Goal: Task Accomplishment & Management: Complete application form

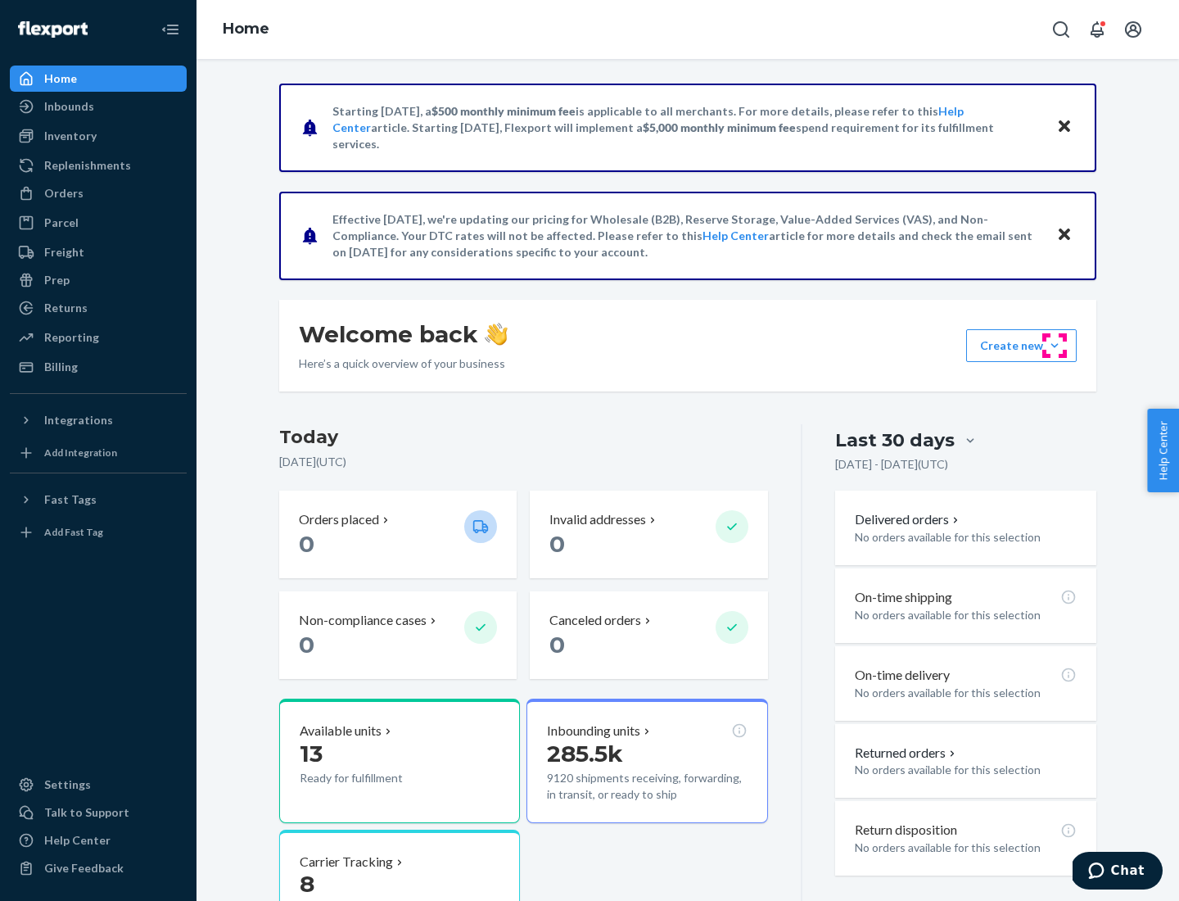
click at [1054, 345] on button "Create new Create new inbound Create new order Create new product" at bounding box center [1021, 345] width 111 height 33
click at [98, 106] on div "Inbounds" at bounding box center [98, 106] width 174 height 23
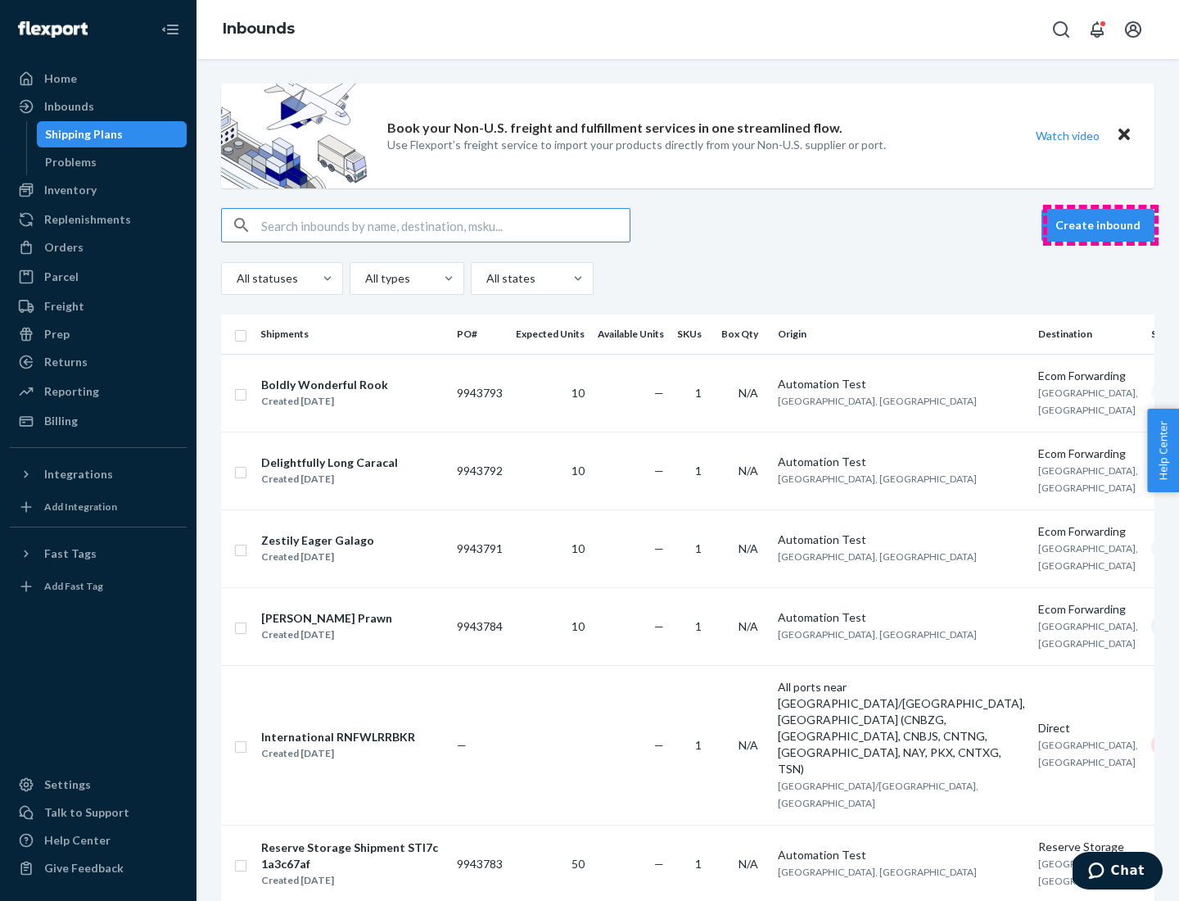
click at [1100, 225] on button "Create inbound" at bounding box center [1097, 225] width 113 height 33
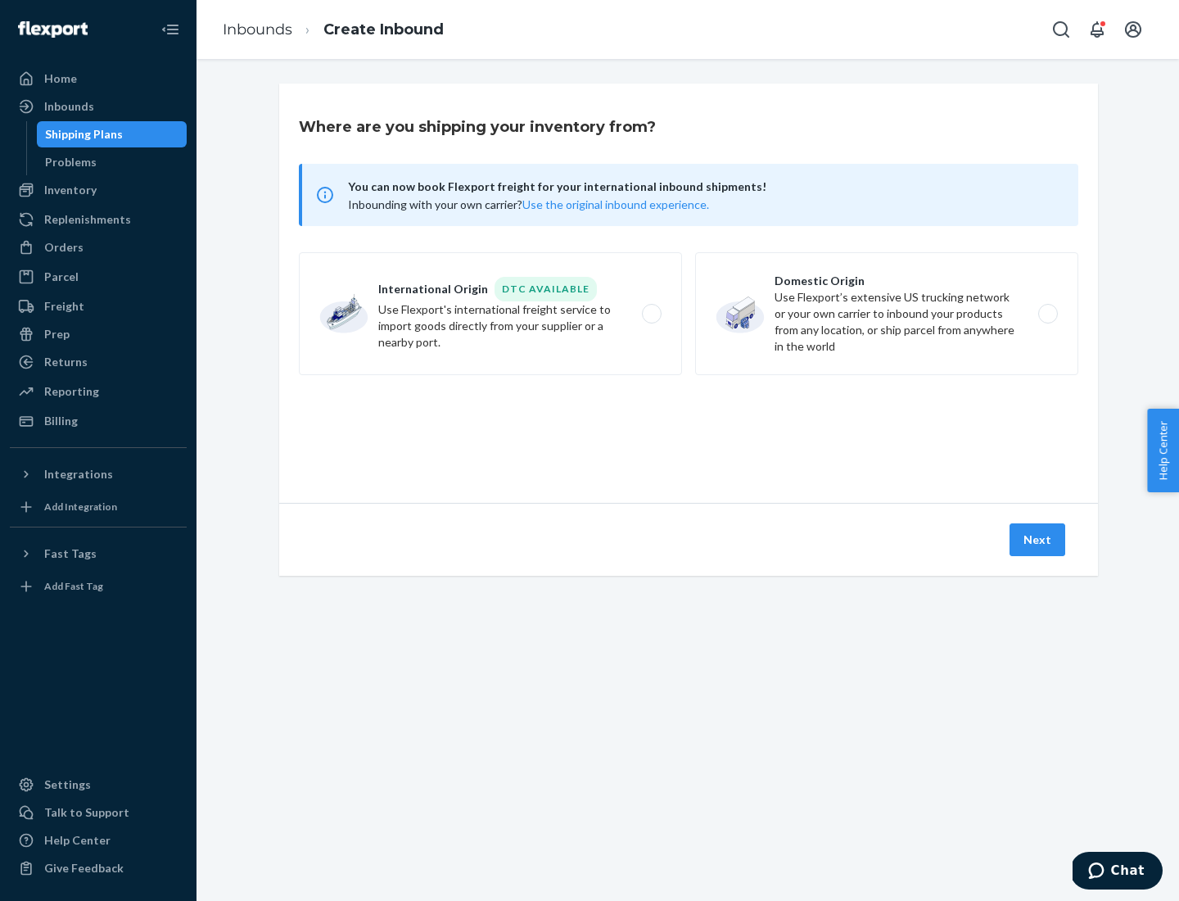
click at [887, 314] on label "Domestic Origin Use Flexport’s extensive US trucking network or your own carrie…" at bounding box center [886, 313] width 383 height 123
click at [1047, 314] on input "Domestic Origin Use Flexport’s extensive US trucking network or your own carrie…" at bounding box center [1052, 314] width 11 height 11
radio input "true"
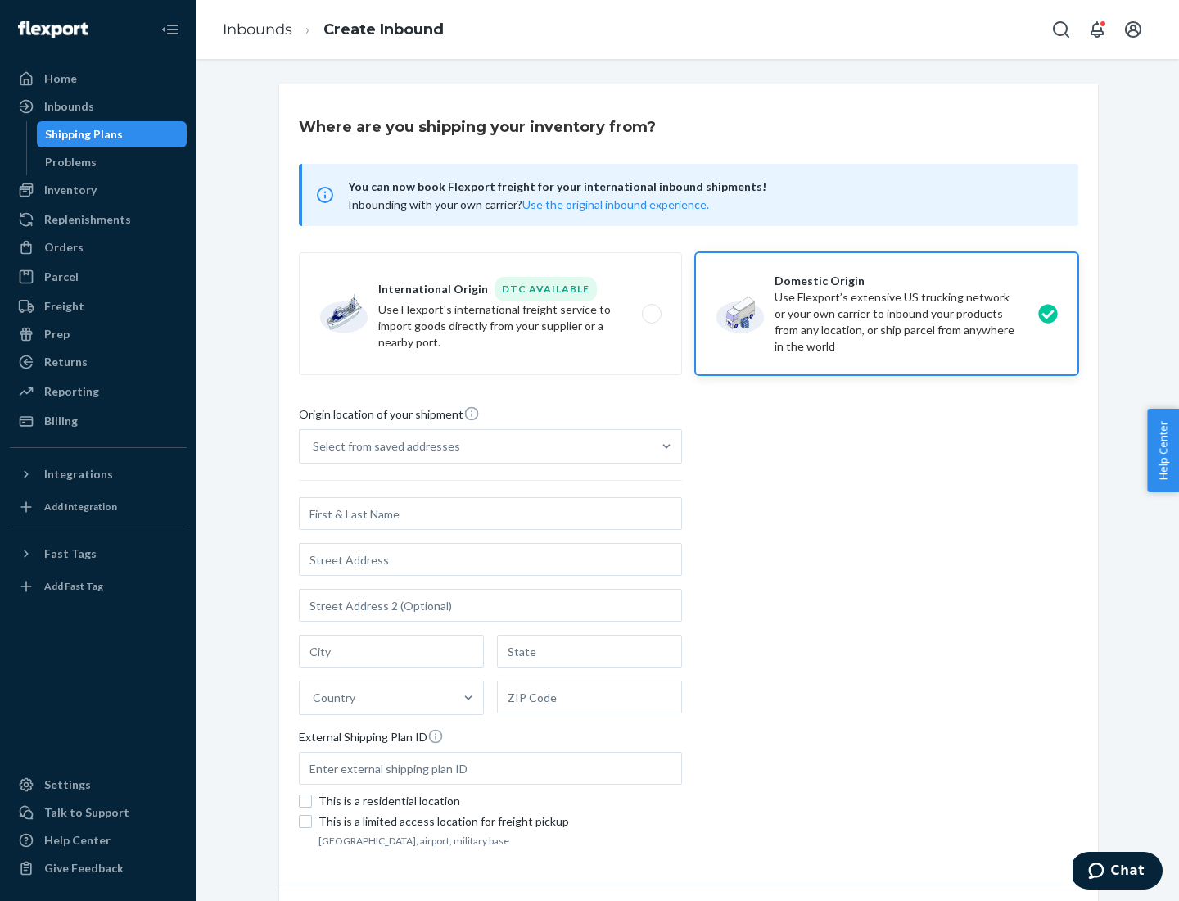
click at [382, 446] on div "Select from saved addresses" at bounding box center [386, 446] width 147 height 16
click at [314, 446] on input "Select from saved addresses" at bounding box center [314, 446] width 2 height 16
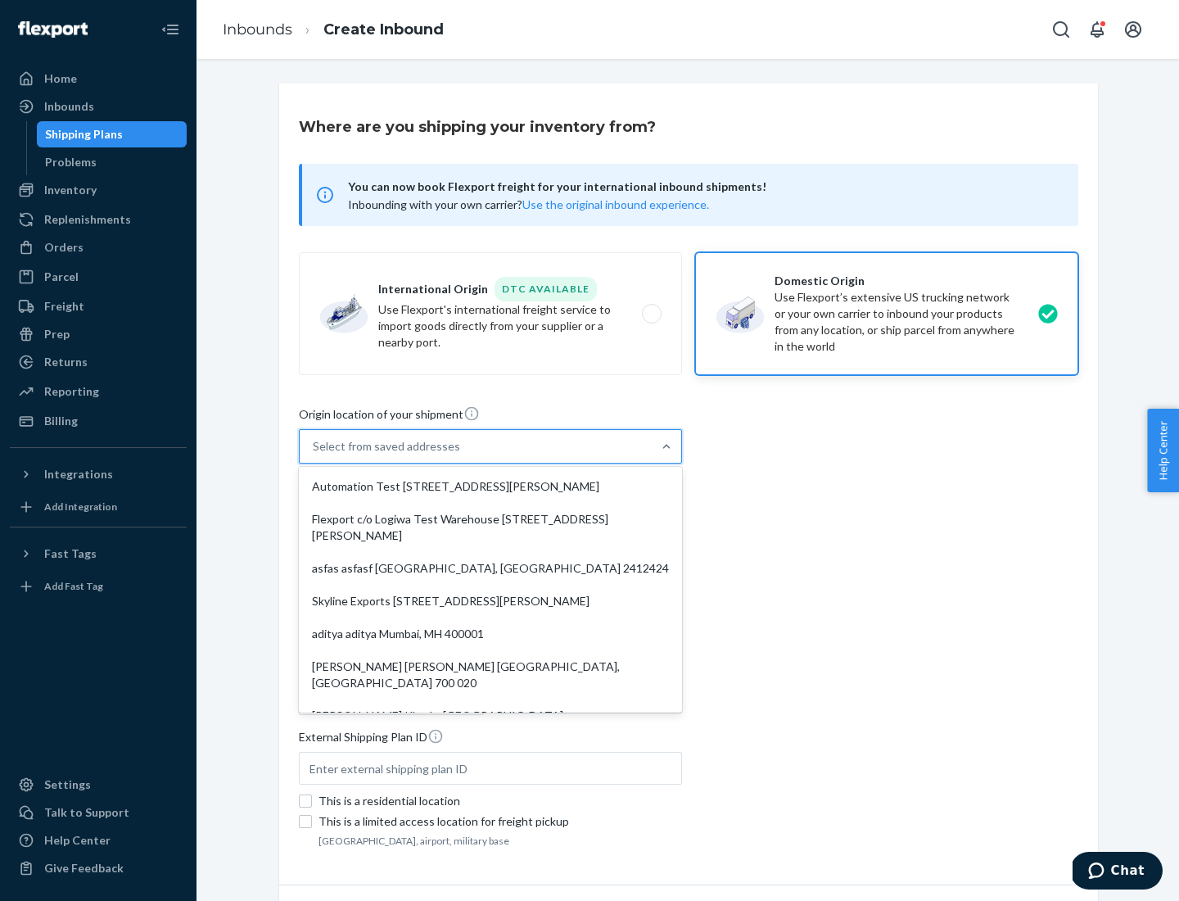
scroll to position [7, 0]
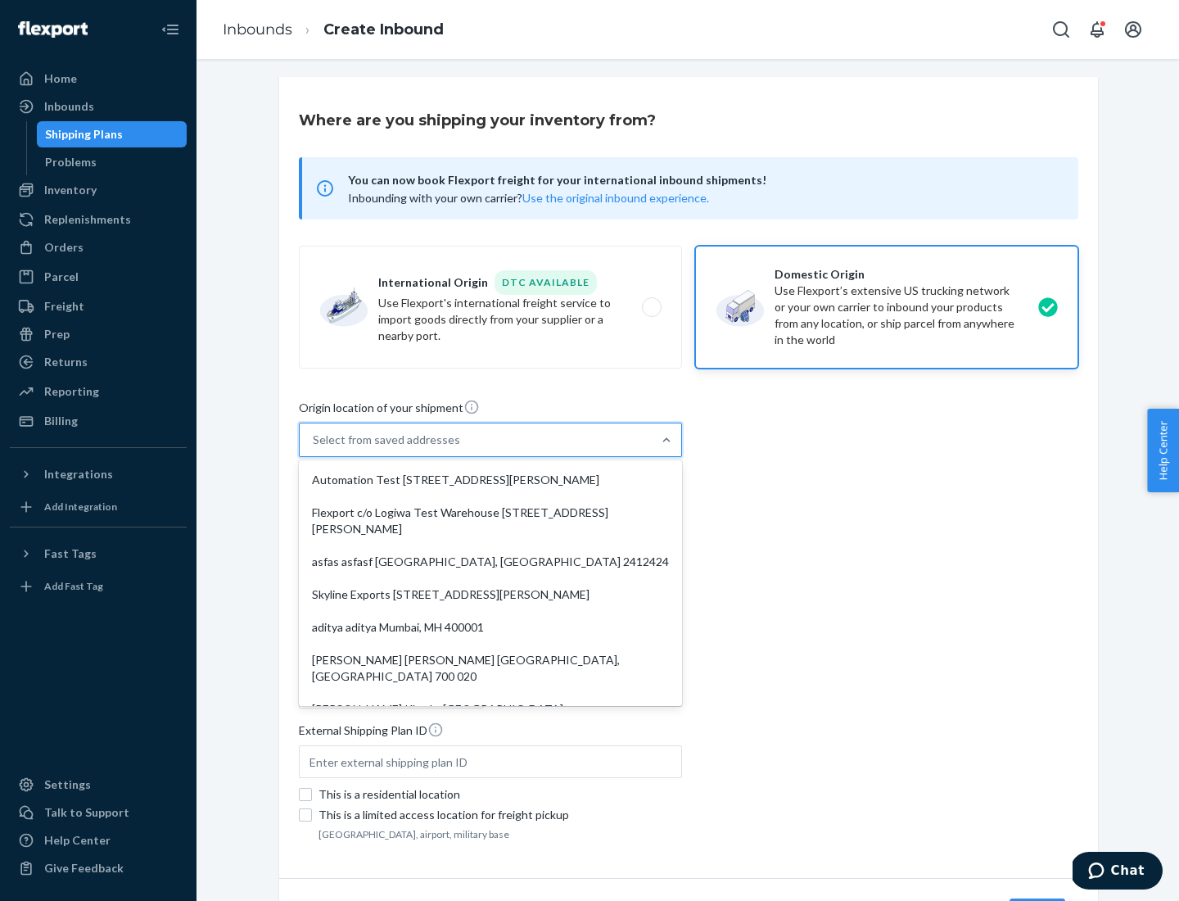
click at [490, 480] on div "Automation Test [STREET_ADDRESS][PERSON_NAME]" at bounding box center [490, 479] width 377 height 33
click at [314, 448] on input "option Automation Test [STREET_ADDRESS][PERSON_NAME]. 9 results available. Use …" at bounding box center [314, 439] width 2 height 16
type input "Automation Test"
type input "9th Floor"
type input "[GEOGRAPHIC_DATA]"
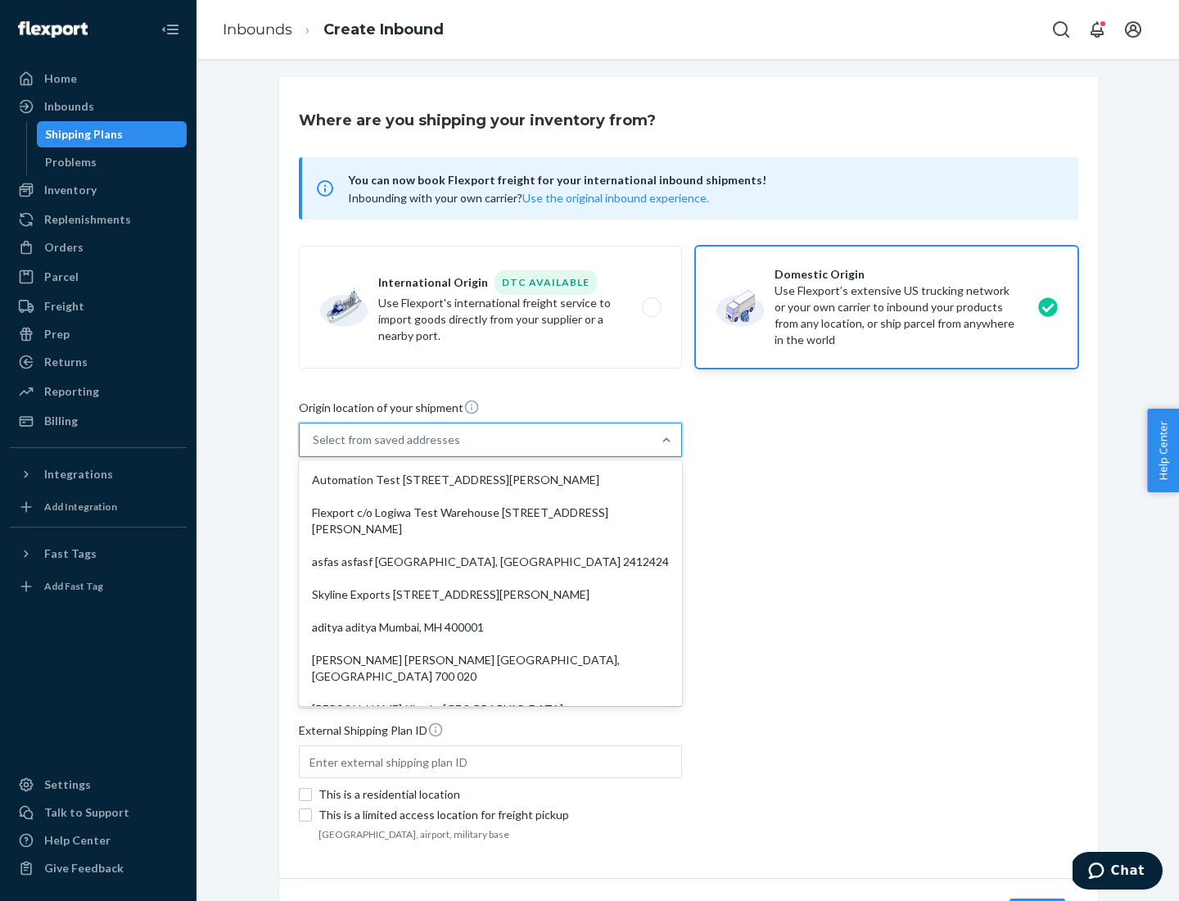
type input "CA"
type input "94104"
type input "[STREET_ADDRESS][PERSON_NAME]"
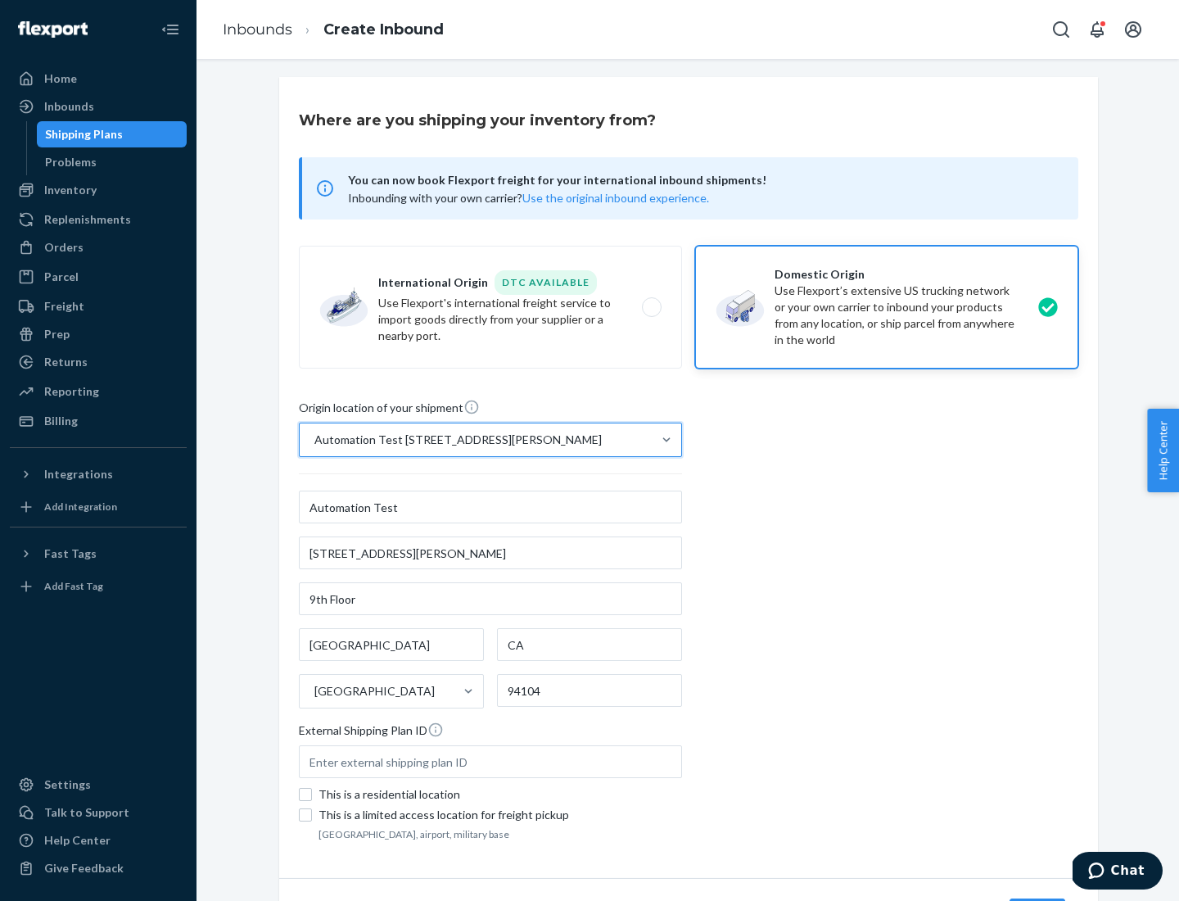
scroll to position [96, 0]
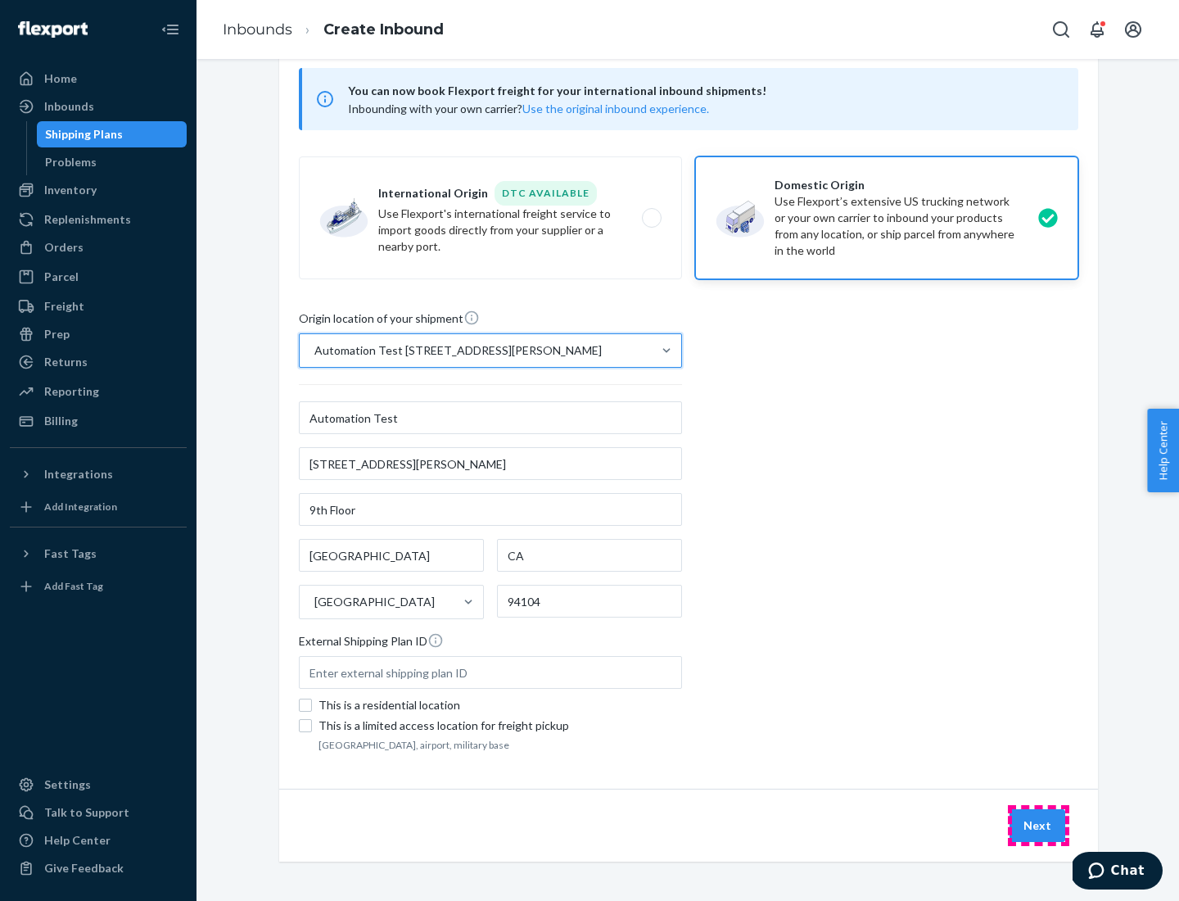
click at [1038, 825] on button "Next" at bounding box center [1037, 825] width 56 height 33
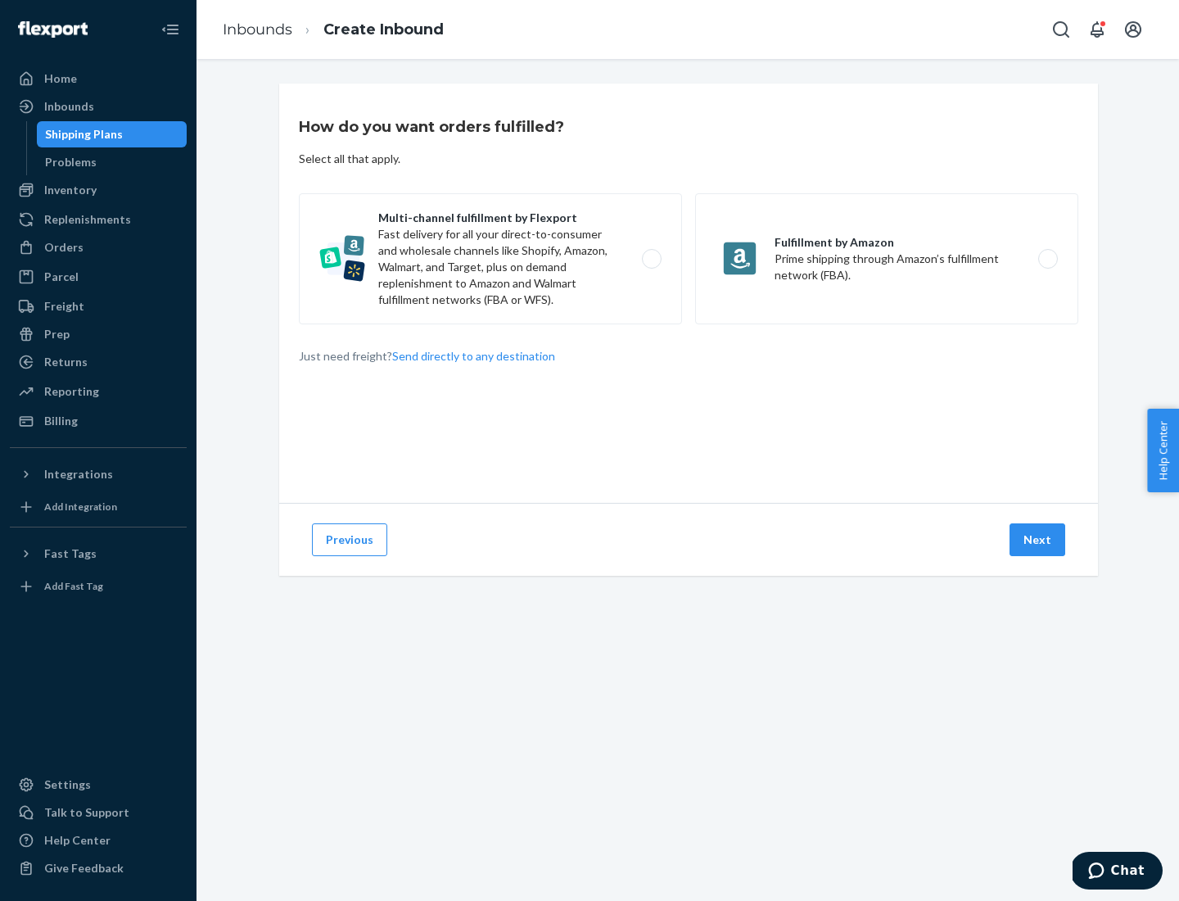
click at [490, 259] on label "Multi-channel fulfillment by Flexport Fast delivery for all your direct-to-cons…" at bounding box center [490, 258] width 383 height 131
click at [651, 259] on input "Multi-channel fulfillment by Flexport Fast delivery for all your direct-to-cons…" at bounding box center [656, 259] width 11 height 11
radio input "true"
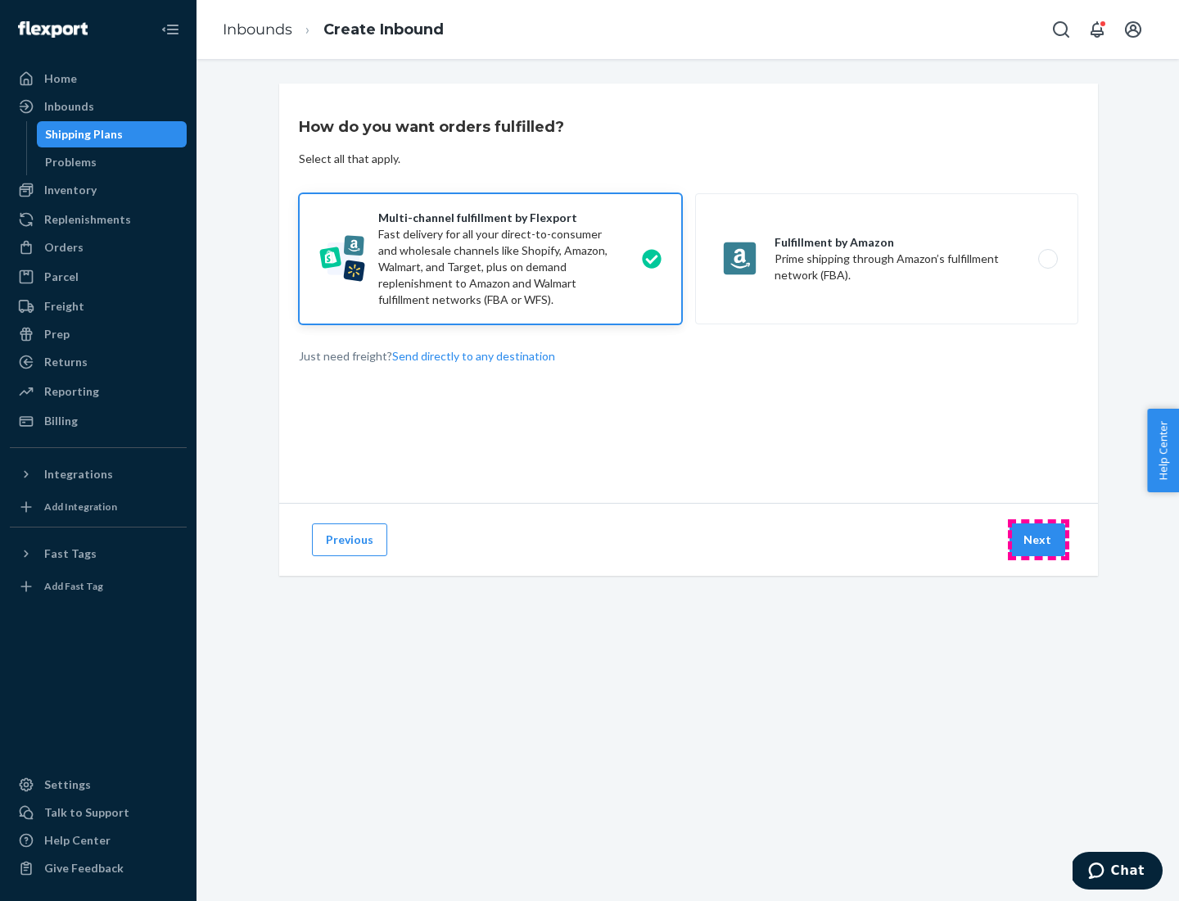
click at [1038, 540] on button "Next" at bounding box center [1037, 539] width 56 height 33
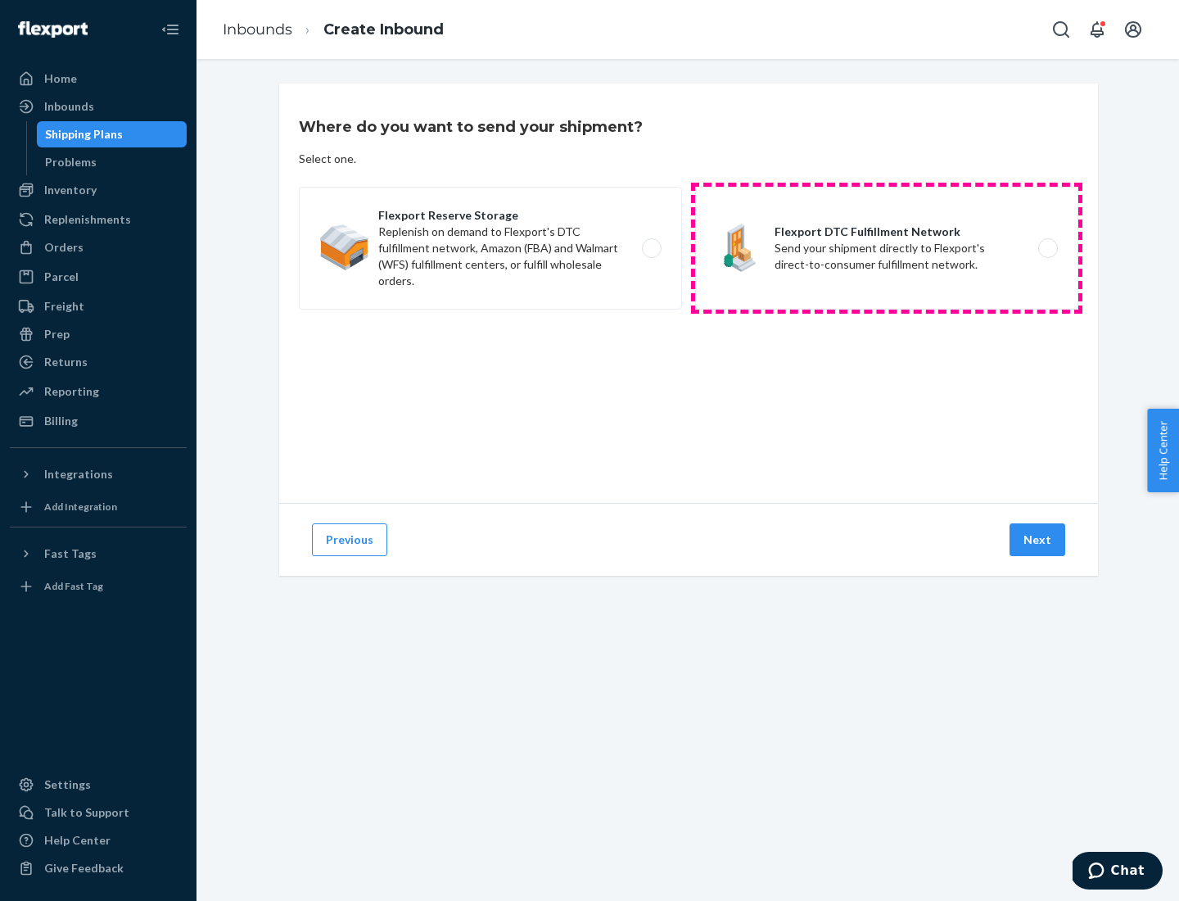
click at [887, 248] on label "Flexport DTC Fulfillment Network Send your shipment directly to Flexport's dire…" at bounding box center [886, 248] width 383 height 123
click at [1047, 248] on input "Flexport DTC Fulfillment Network Send your shipment directly to Flexport's dire…" at bounding box center [1052, 248] width 11 height 11
radio input "true"
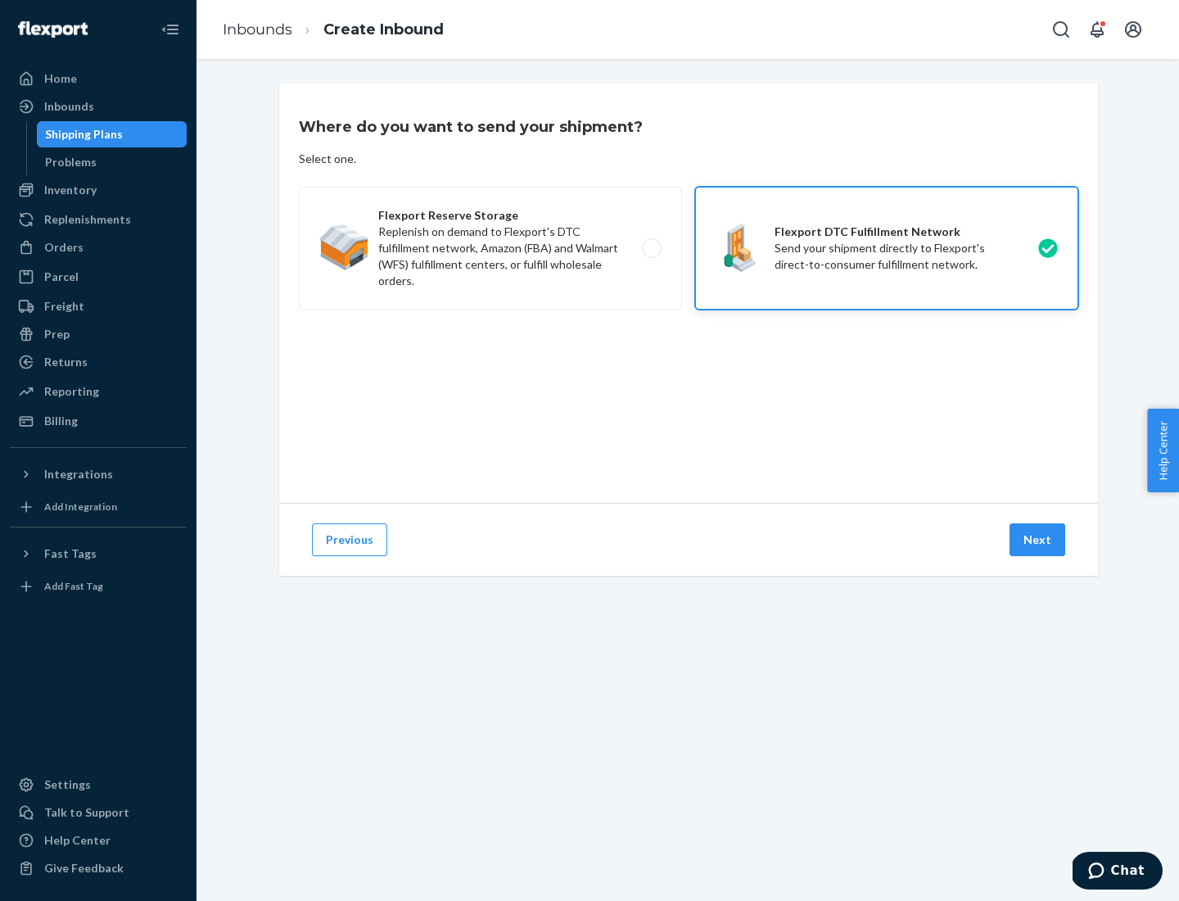
click at [1038, 540] on button "Next" at bounding box center [1037, 539] width 56 height 33
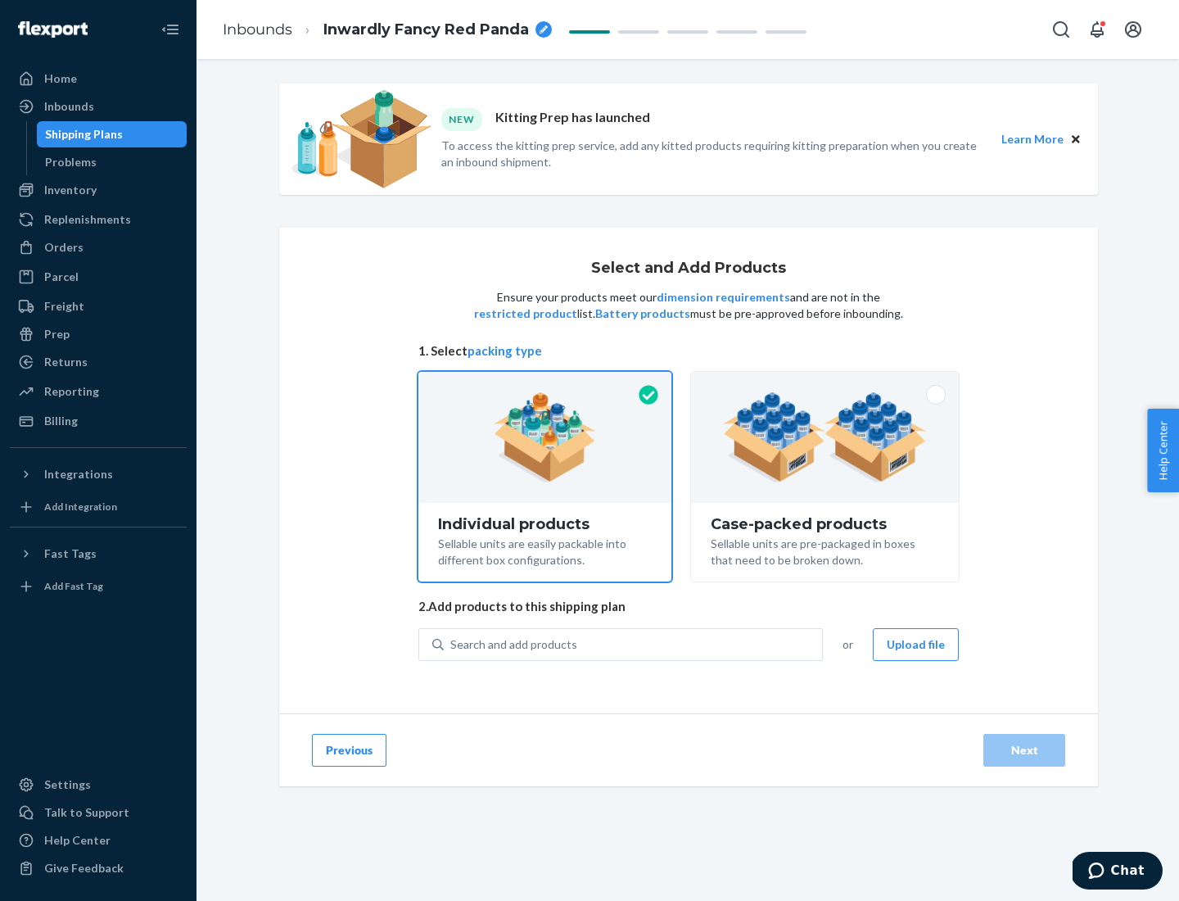
click at [825, 437] on img at bounding box center [825, 437] width 204 height 90
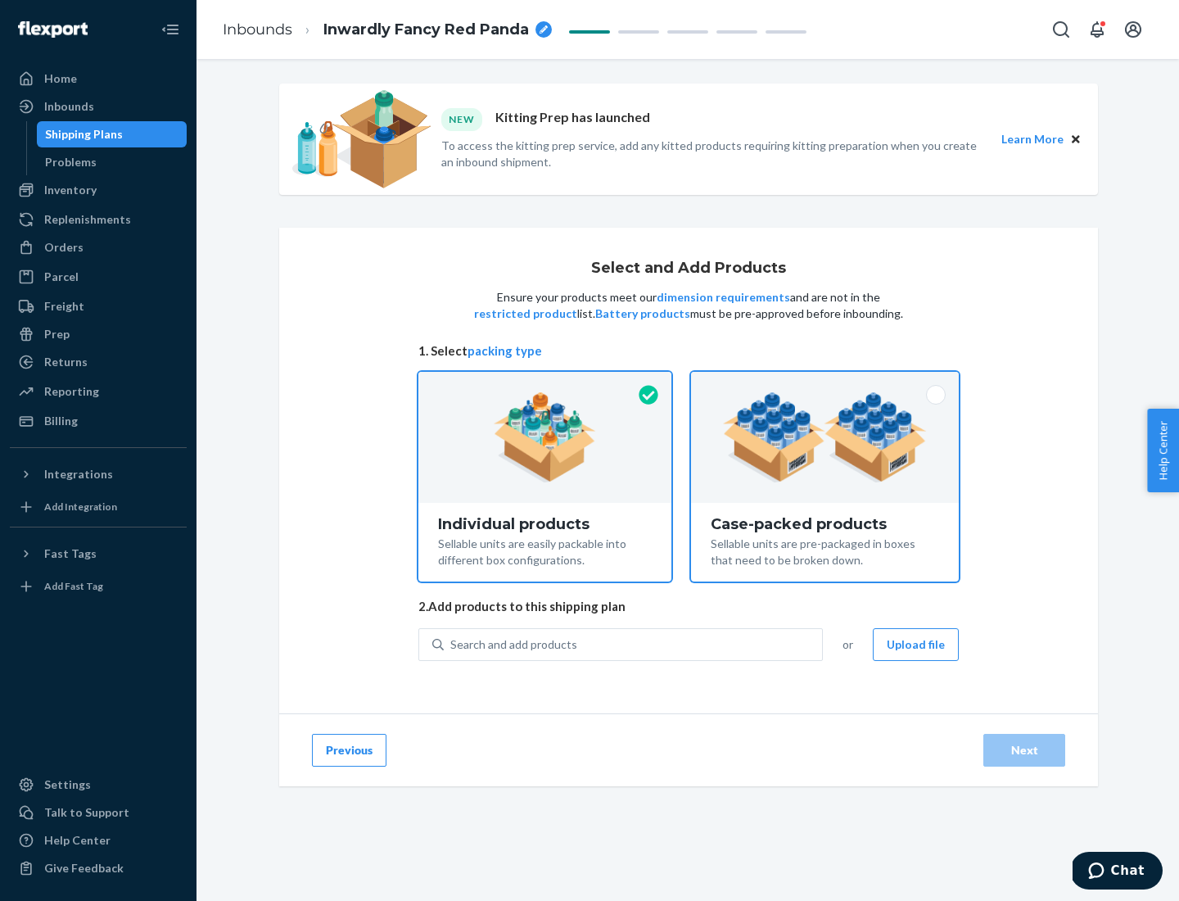
click at [825, 382] on input "Case-packed products Sellable units are pre-packaged in boxes that need to be b…" at bounding box center [825, 377] width 11 height 11
radio input "true"
radio input "false"
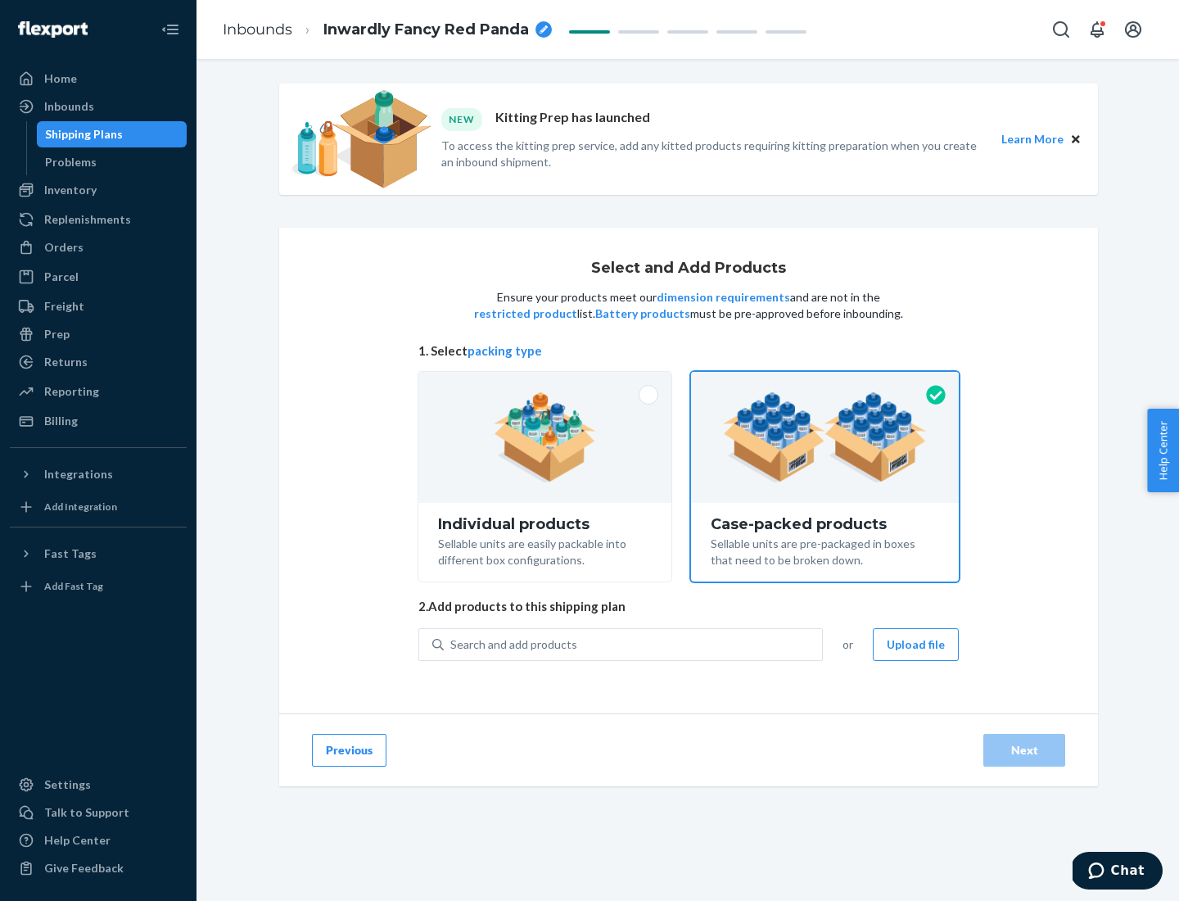
click at [634, 644] on div "Search and add products" at bounding box center [633, 644] width 378 height 29
click at [452, 644] on input "Search and add products" at bounding box center [451, 644] width 2 height 16
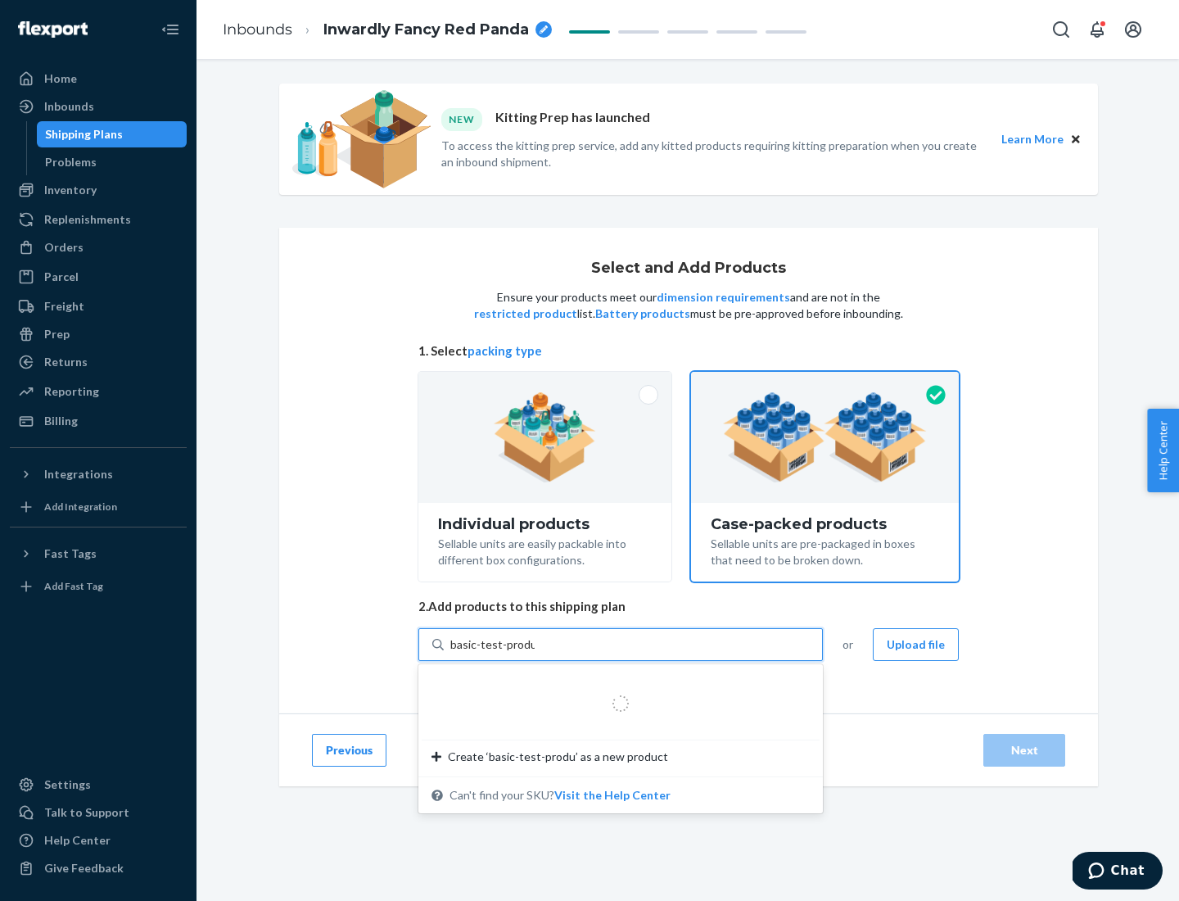
type input "basic-test-product-1"
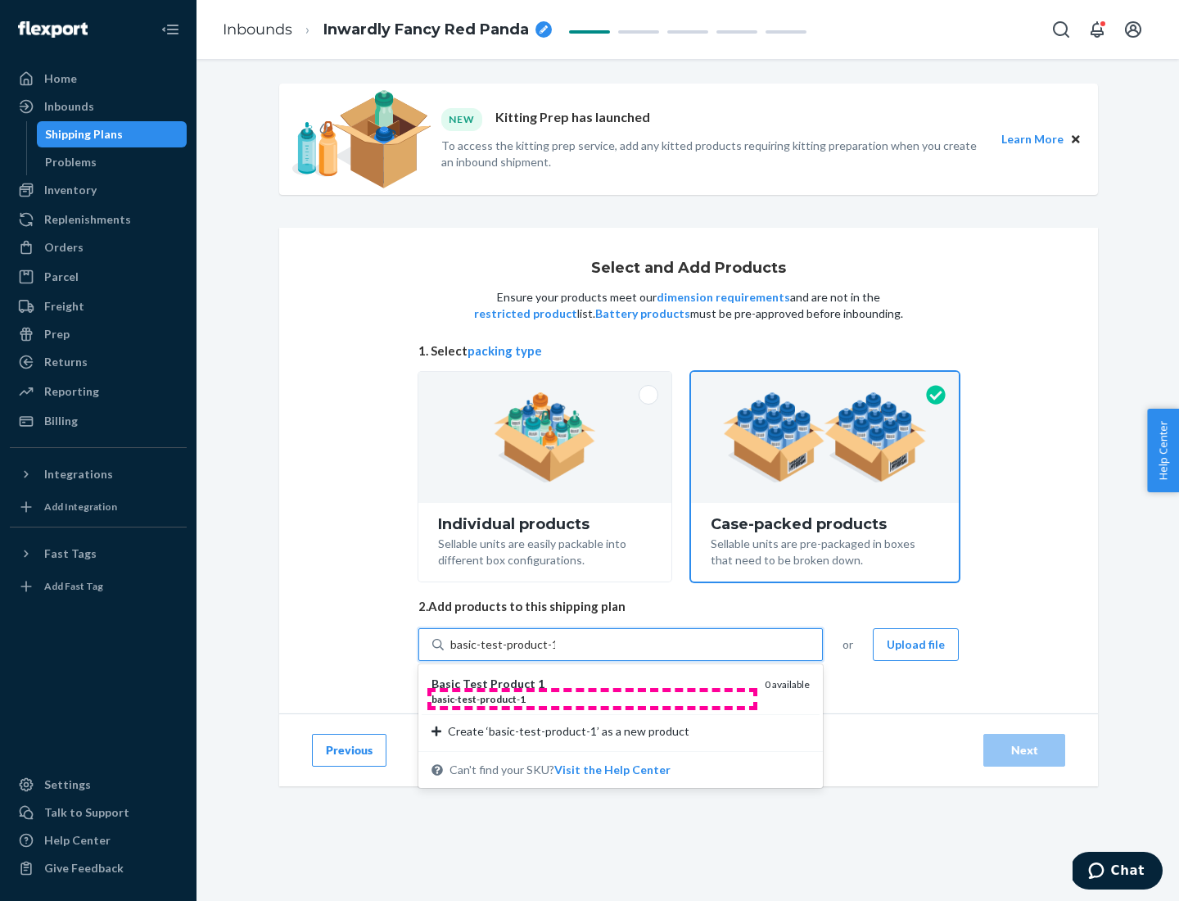
click at [592, 698] on div "basic - test - product - 1" at bounding box center [591, 699] width 320 height 14
click at [555, 653] on input "basic-test-product-1" at bounding box center [502, 644] width 105 height 16
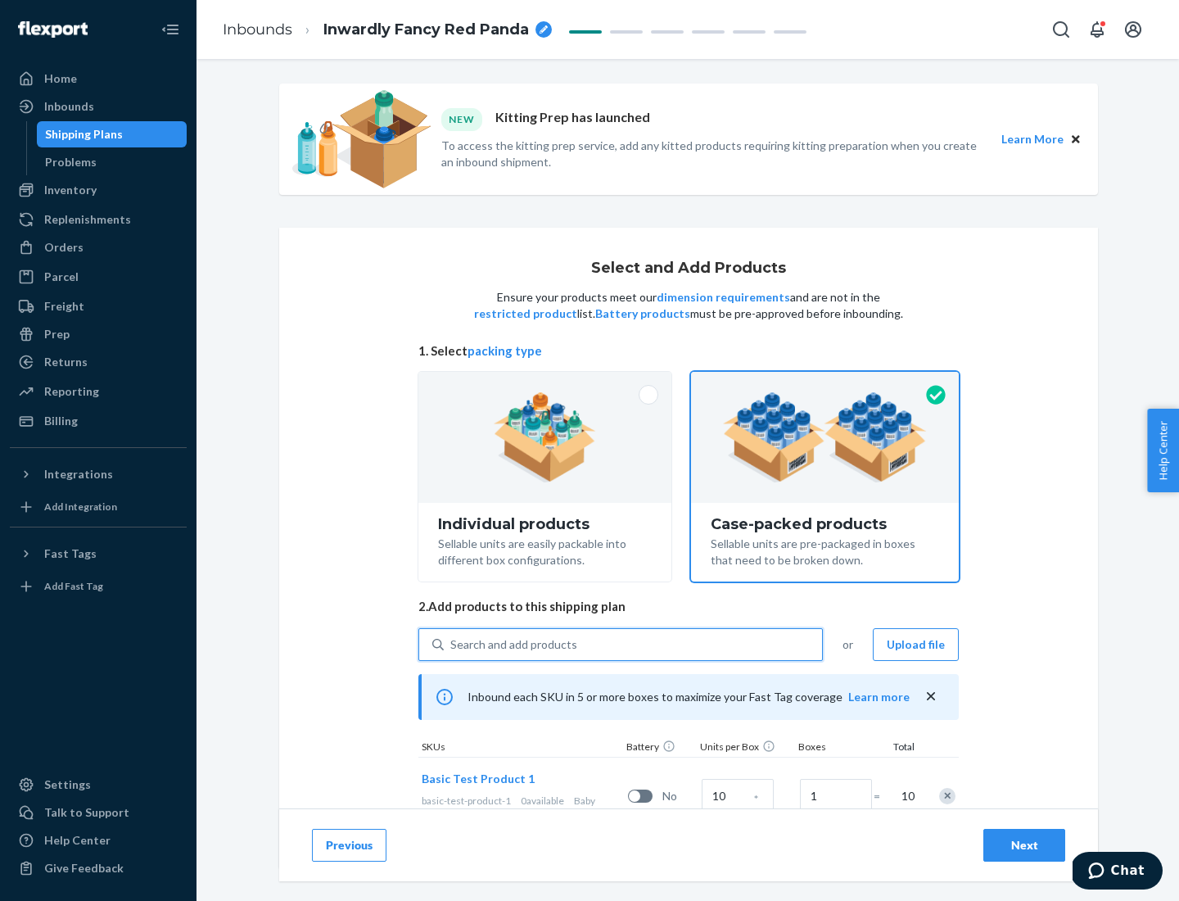
scroll to position [59, 0]
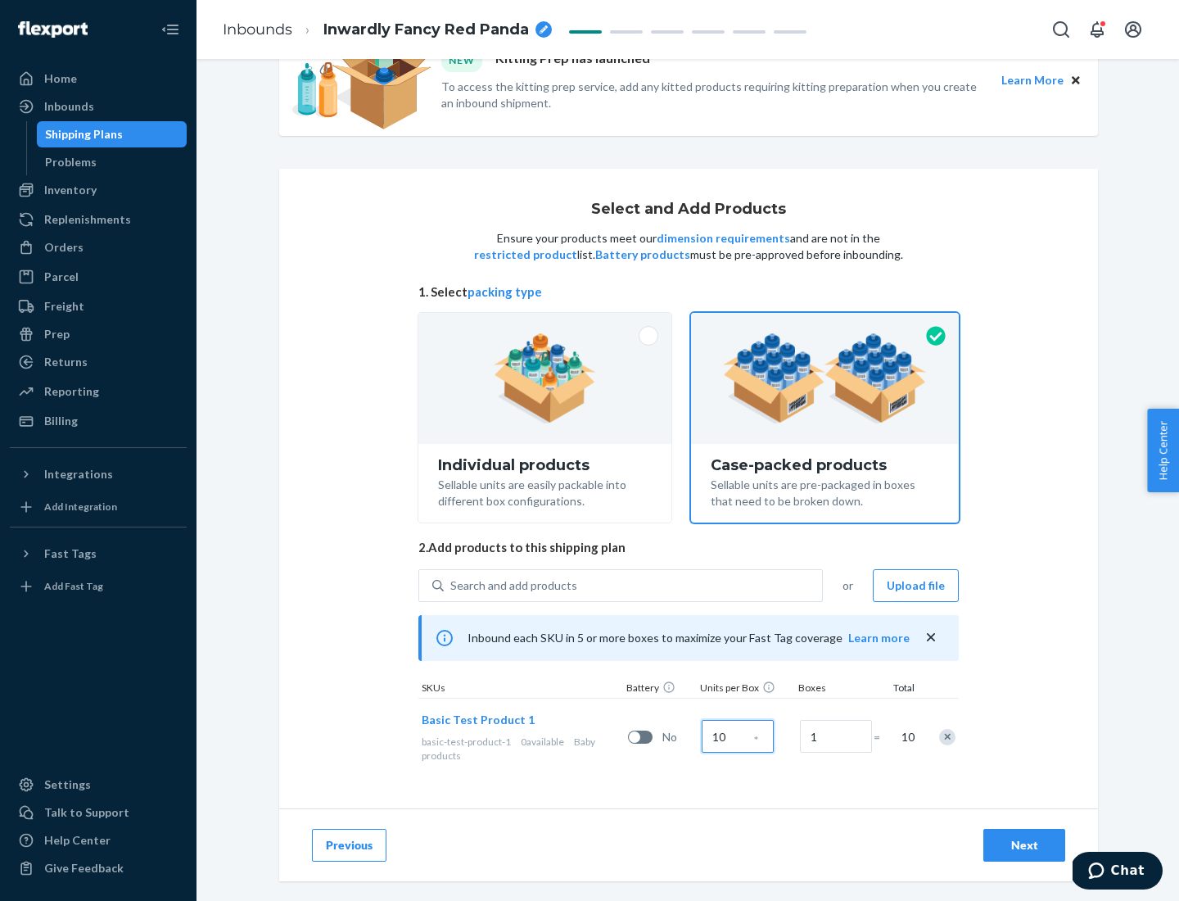
type input "10"
type input "7"
click at [1024, 845] on div "Next" at bounding box center [1024, 845] width 54 height 16
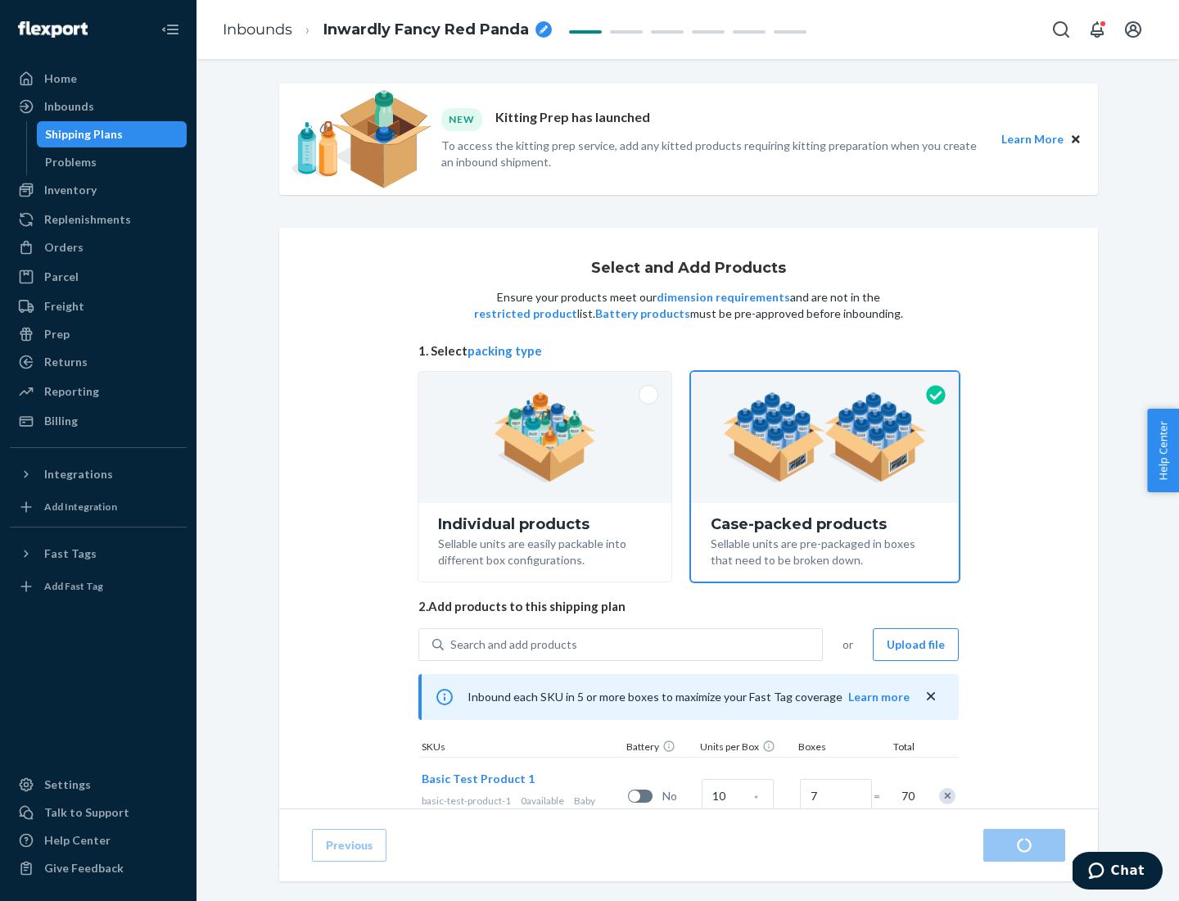
radio input "true"
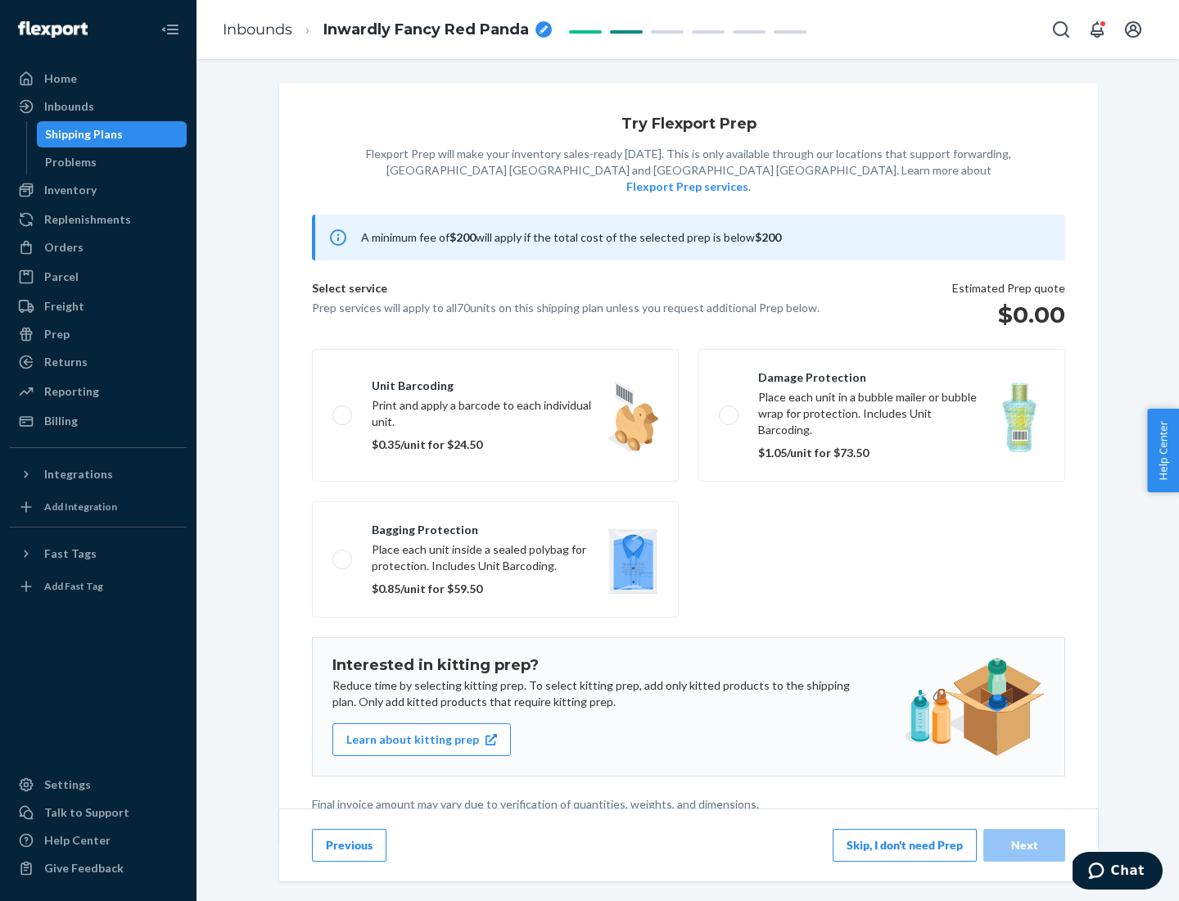
scroll to position [4, 0]
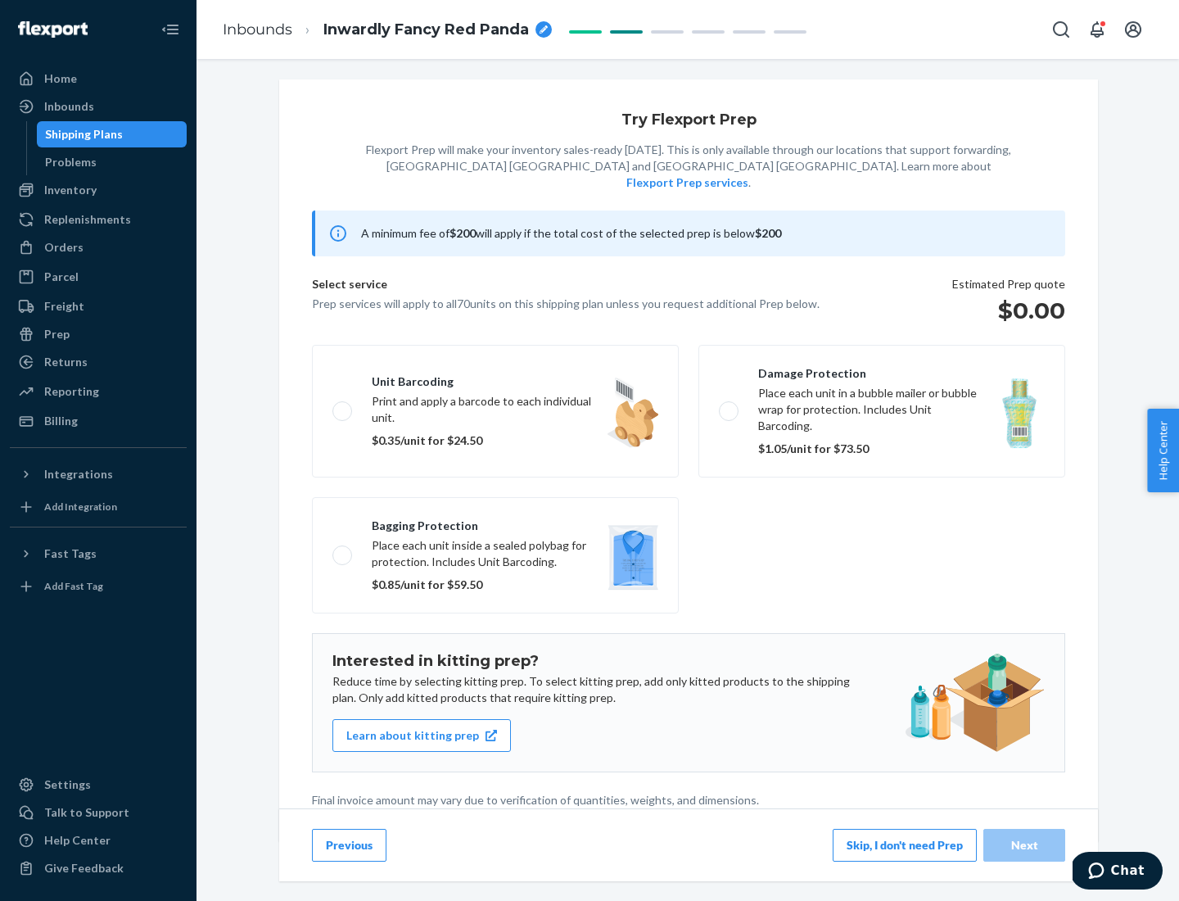
click at [495, 522] on label "Bagging protection Place each unit inside a sealed polybag for protection. Incl…" at bounding box center [495, 555] width 367 height 116
click at [343, 549] on input "Bagging protection Place each unit inside a sealed polybag for protection. Incl…" at bounding box center [337, 554] width 11 height 11
checkbox input "true"
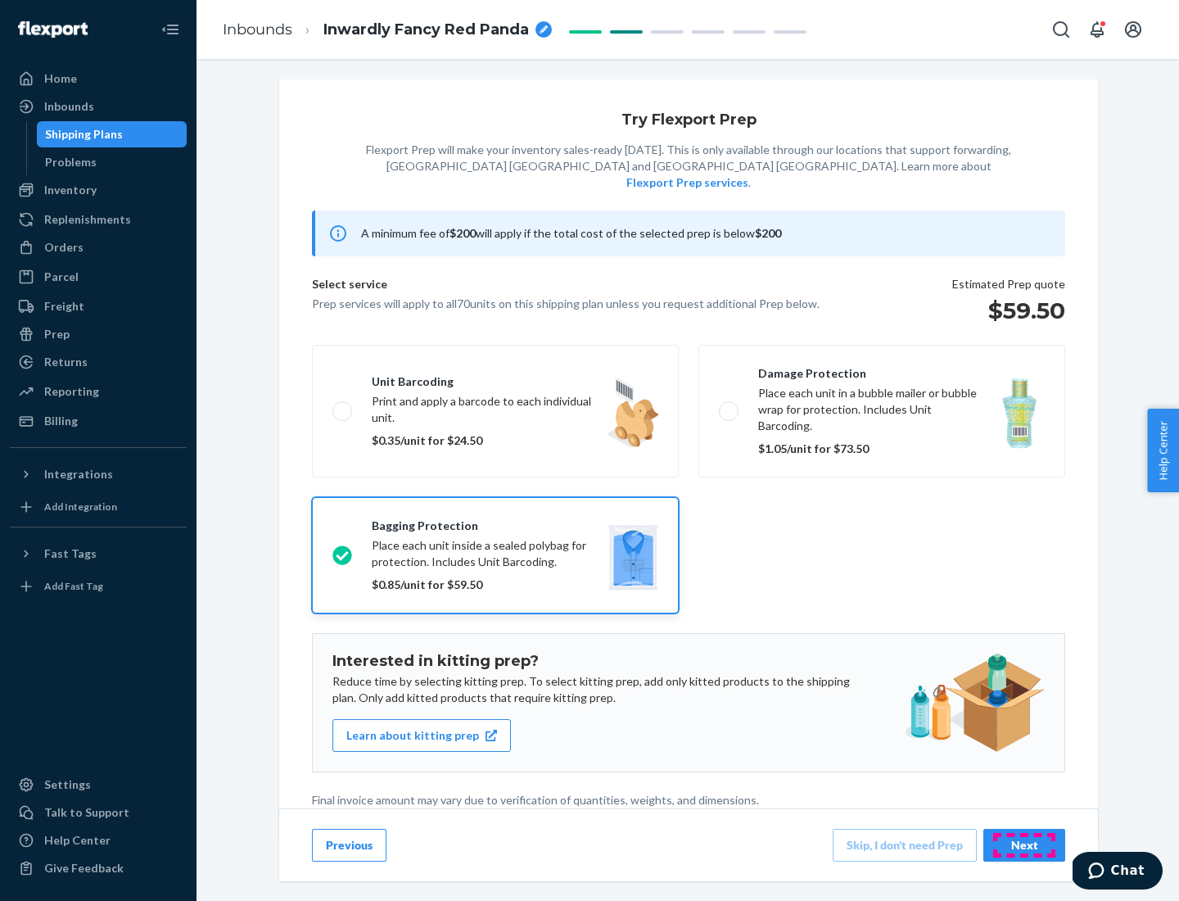
click at [1024, 844] on div "Next" at bounding box center [1024, 845] width 54 height 16
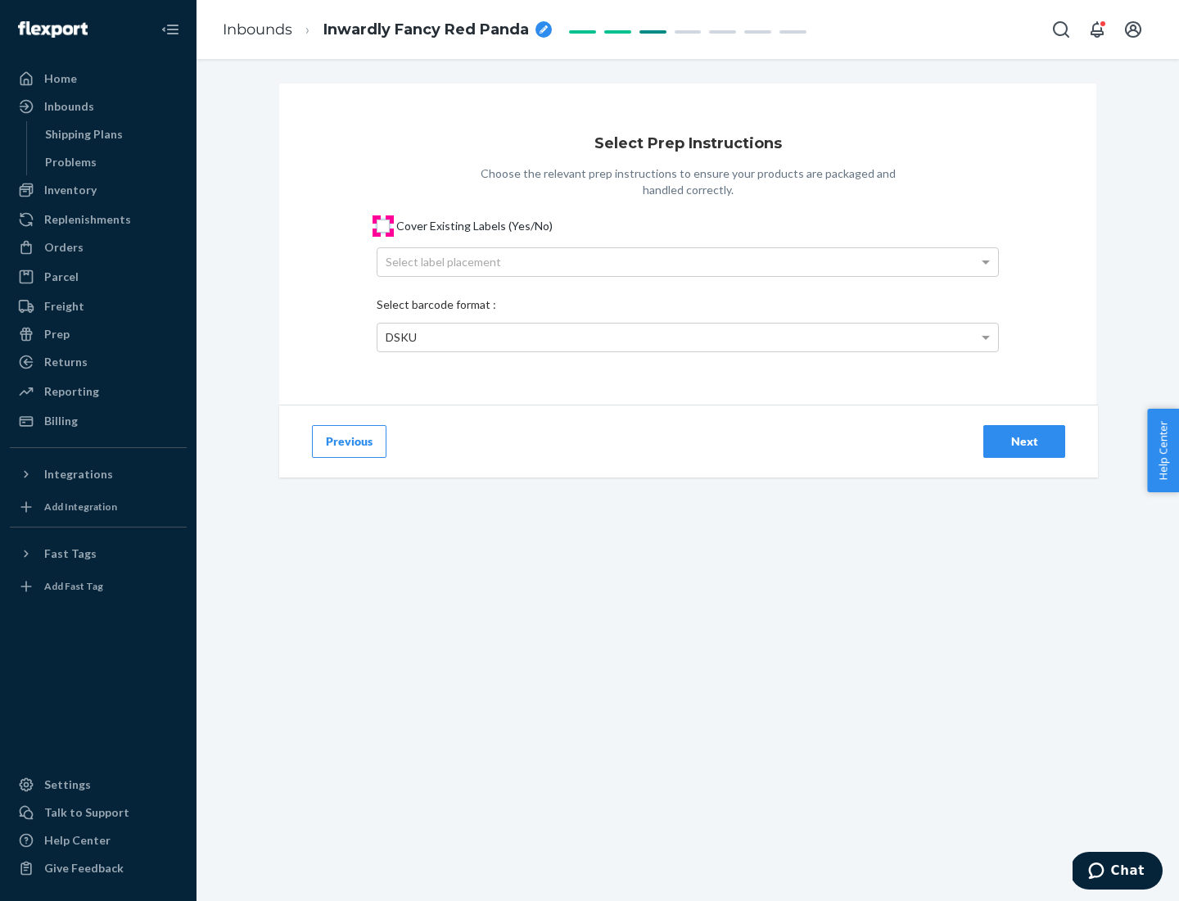
click at [383, 225] on input "Cover Existing Labels (Yes/No)" at bounding box center [383, 225] width 13 height 13
checkbox input "true"
click at [688, 261] on div "Select label placement" at bounding box center [687, 262] width 621 height 28
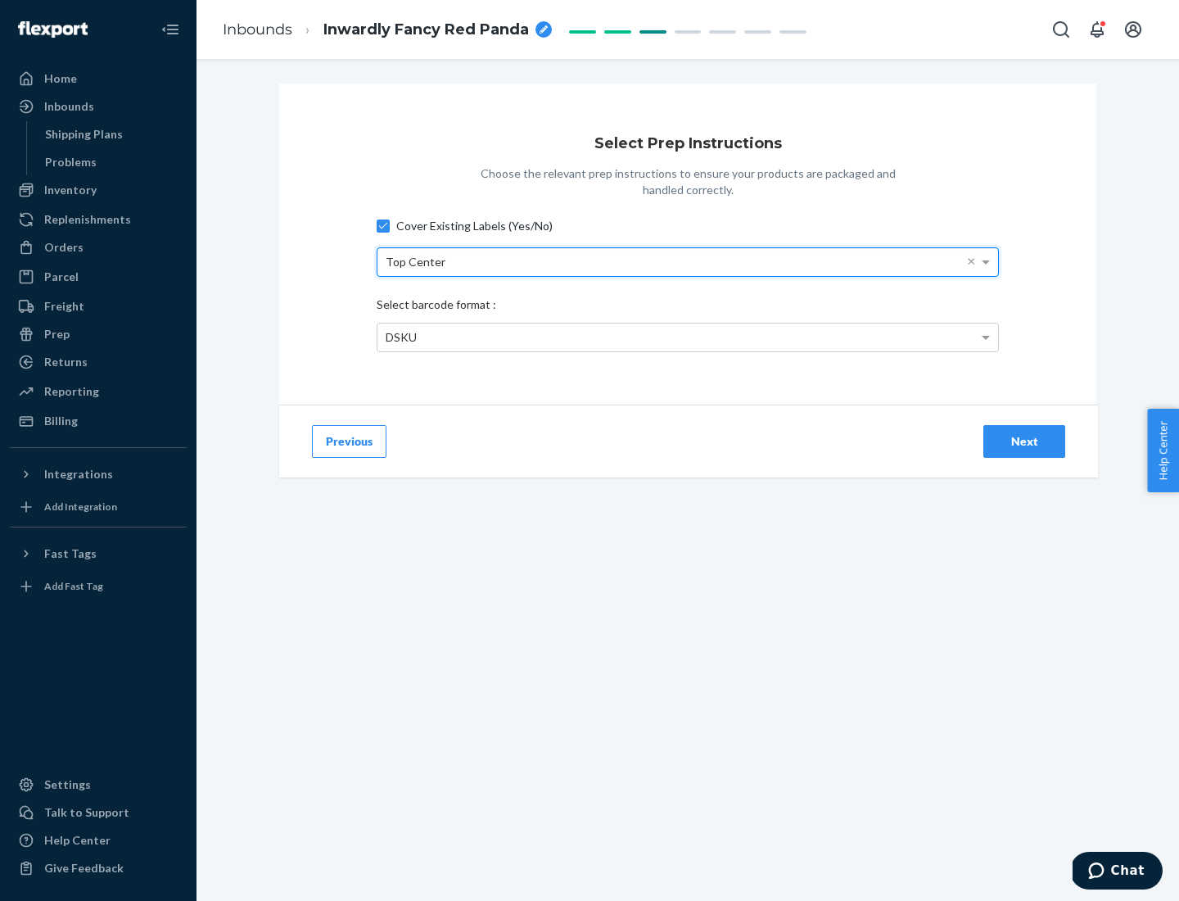
click at [688, 336] on div "DSKU" at bounding box center [687, 337] width 621 height 28
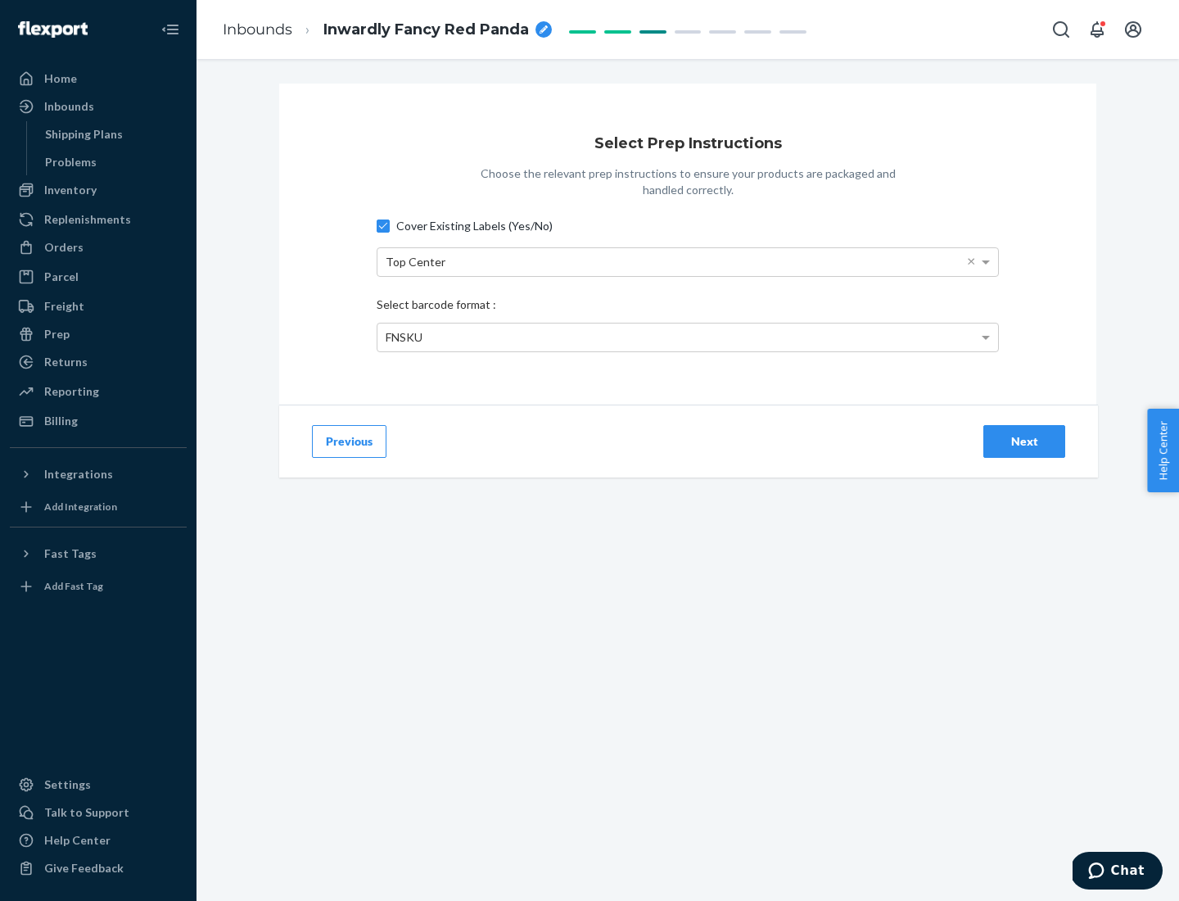
click at [1024, 440] on div "Next" at bounding box center [1024, 441] width 54 height 16
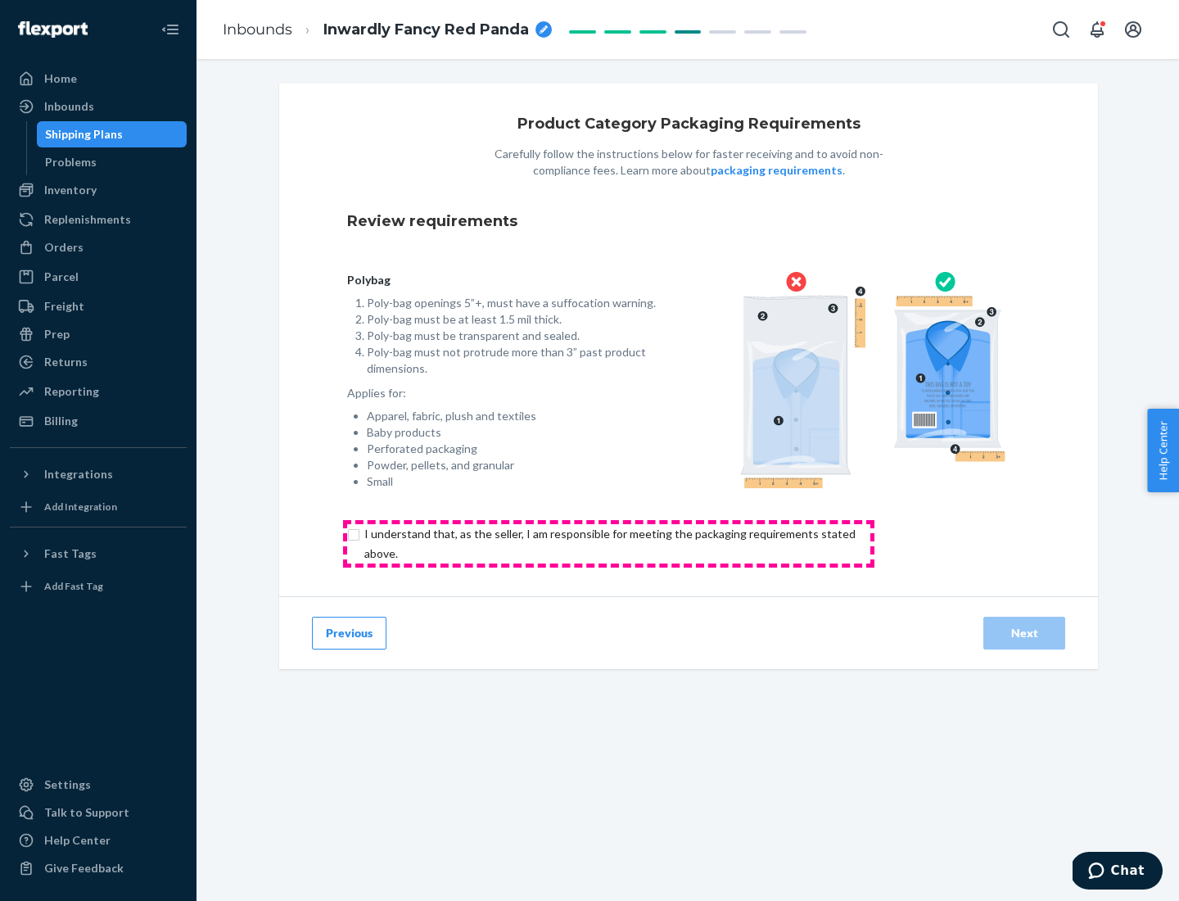
click at [608, 543] on input "checkbox" at bounding box center [619, 543] width 544 height 39
checkbox input "true"
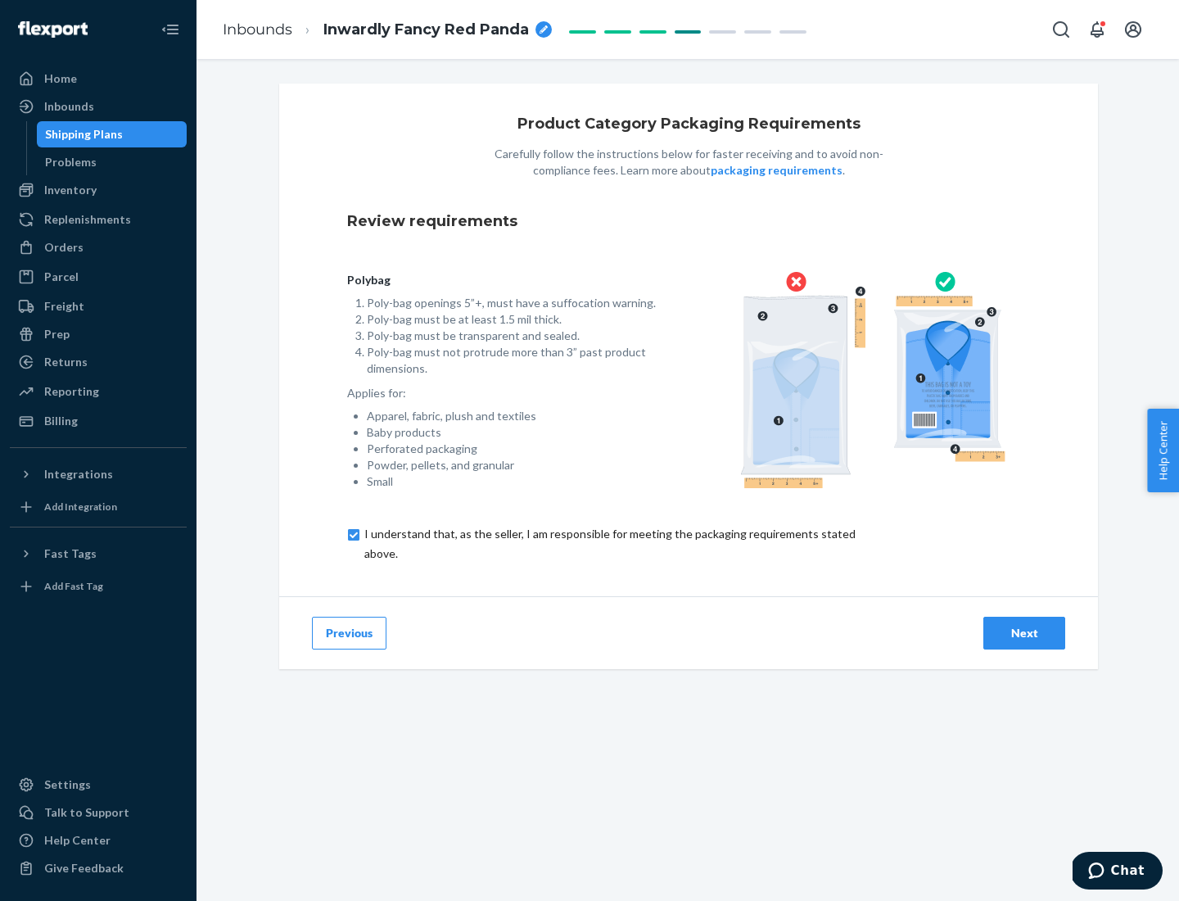
click at [1024, 632] on div "Next" at bounding box center [1024, 633] width 54 height 16
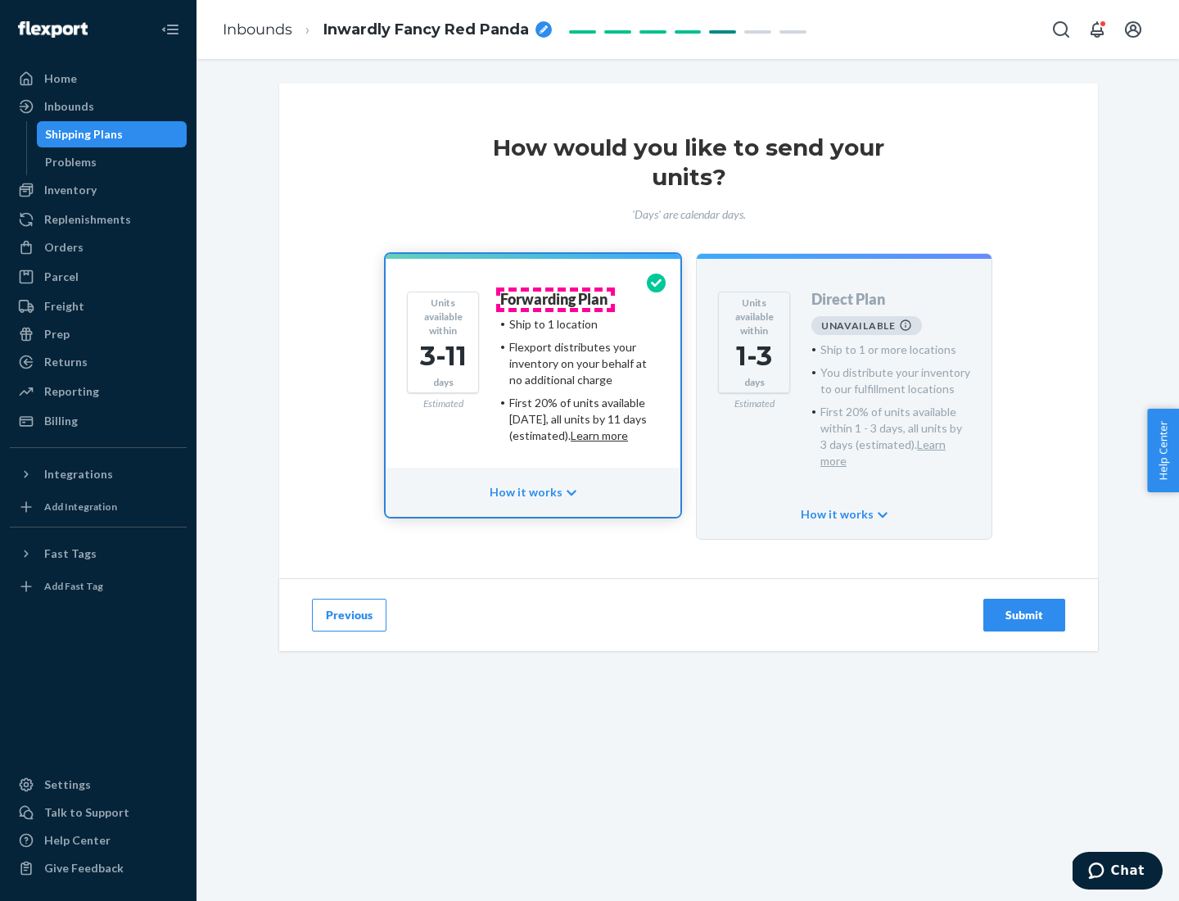
click at [555, 299] on h4 "Forwarding Plan" at bounding box center [553, 299] width 107 height 16
click at [1024, 607] on div "Submit" at bounding box center [1024, 615] width 54 height 16
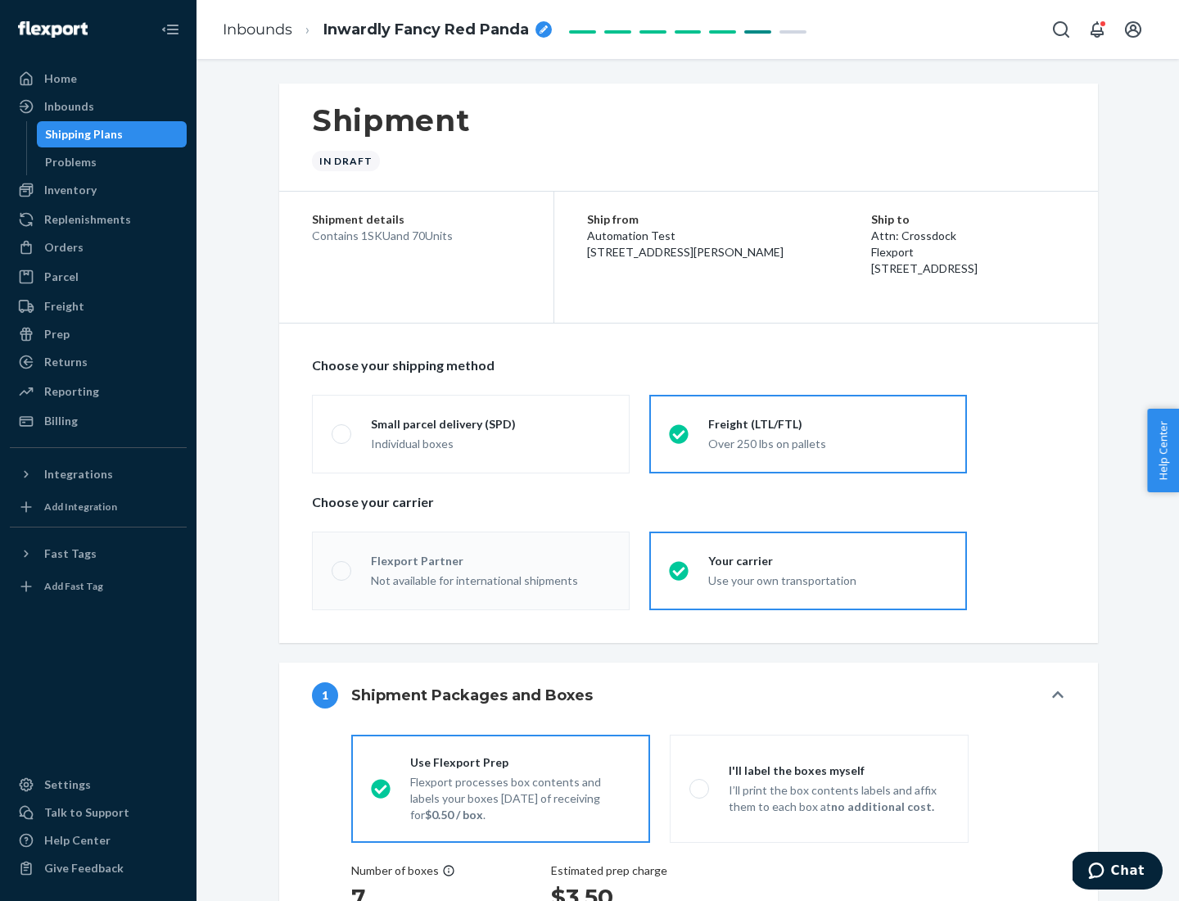
radio input "true"
radio input "false"
radio input "true"
radio input "false"
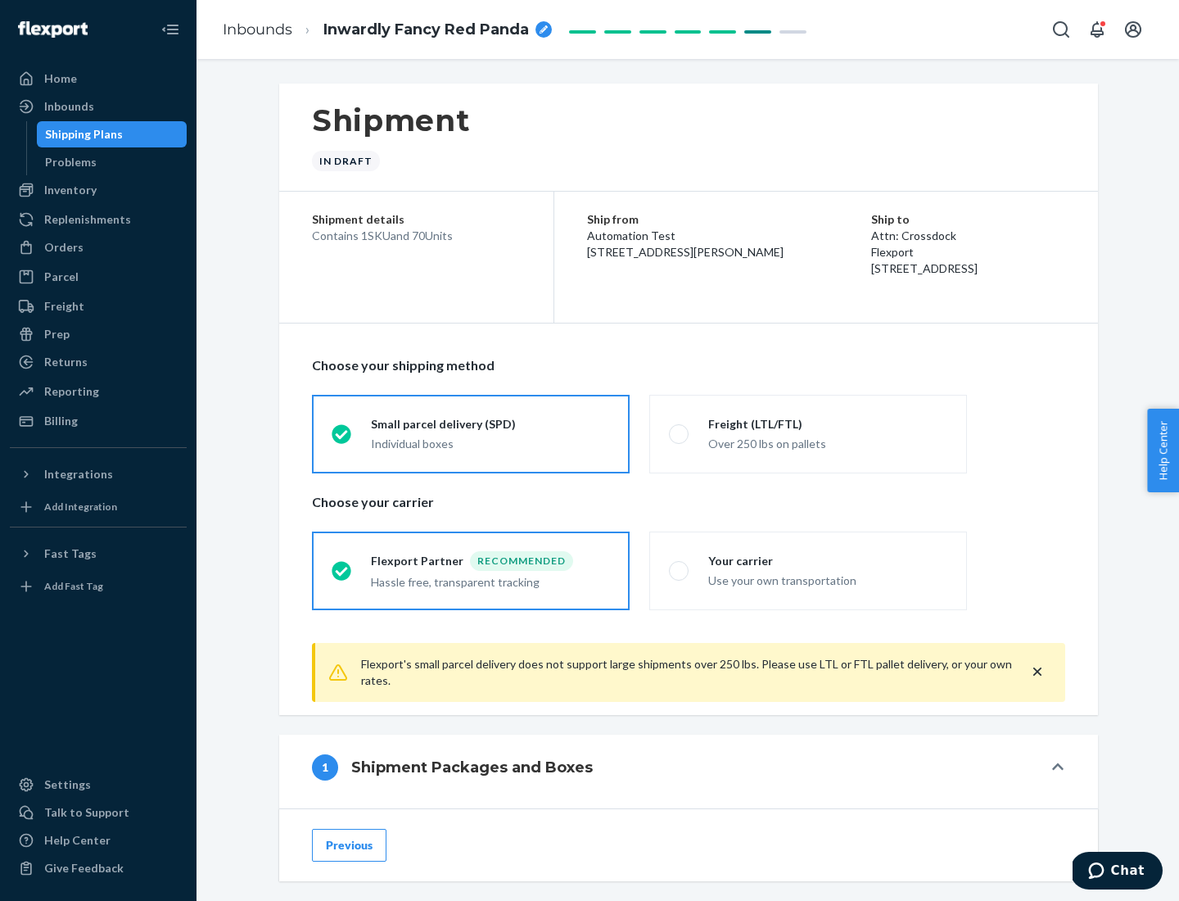
click at [808, 433] on div "Over 250 lbs on pallets" at bounding box center [827, 442] width 239 height 20
click at [680, 433] on input "Freight (LTL/FTL) Over 250 lbs on pallets" at bounding box center [674, 433] width 11 height 11
radio input "true"
radio input "false"
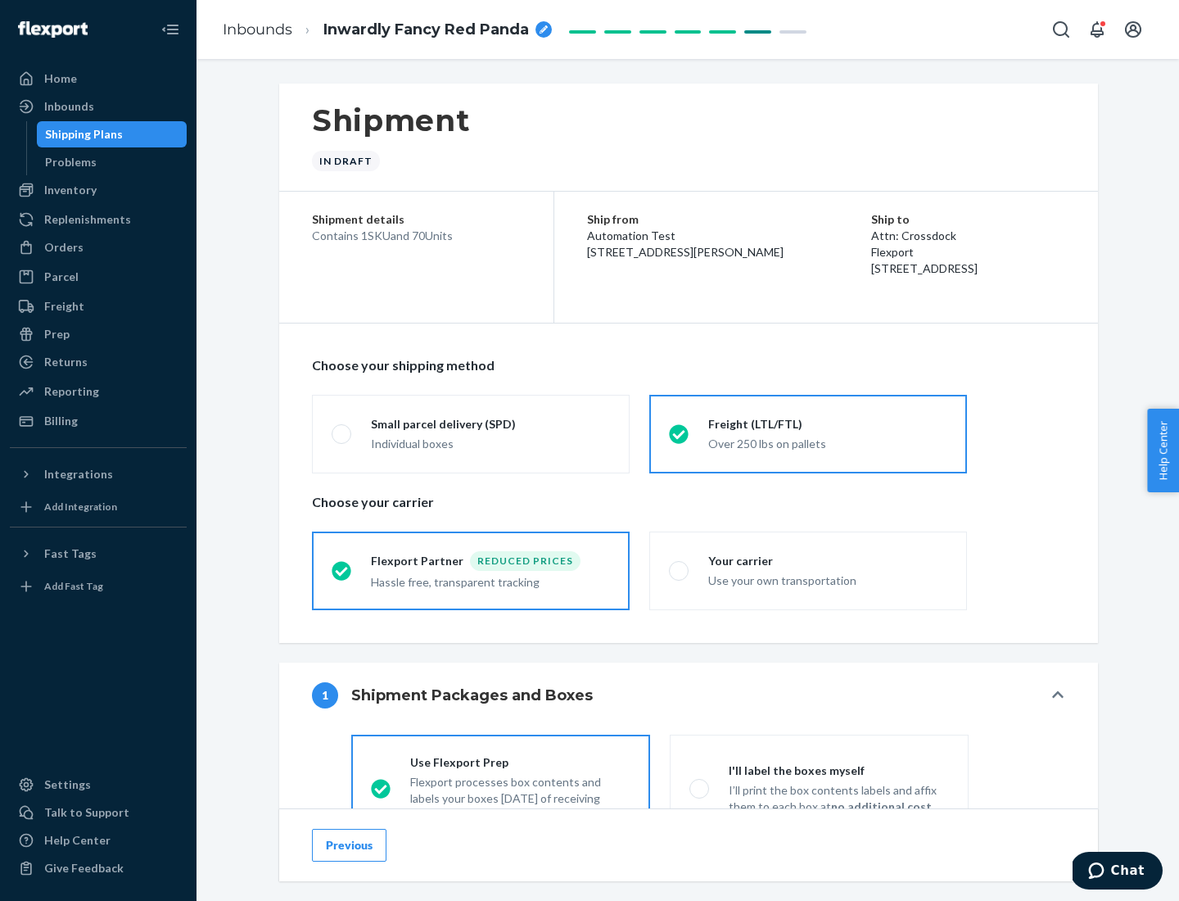
scroll to position [91, 0]
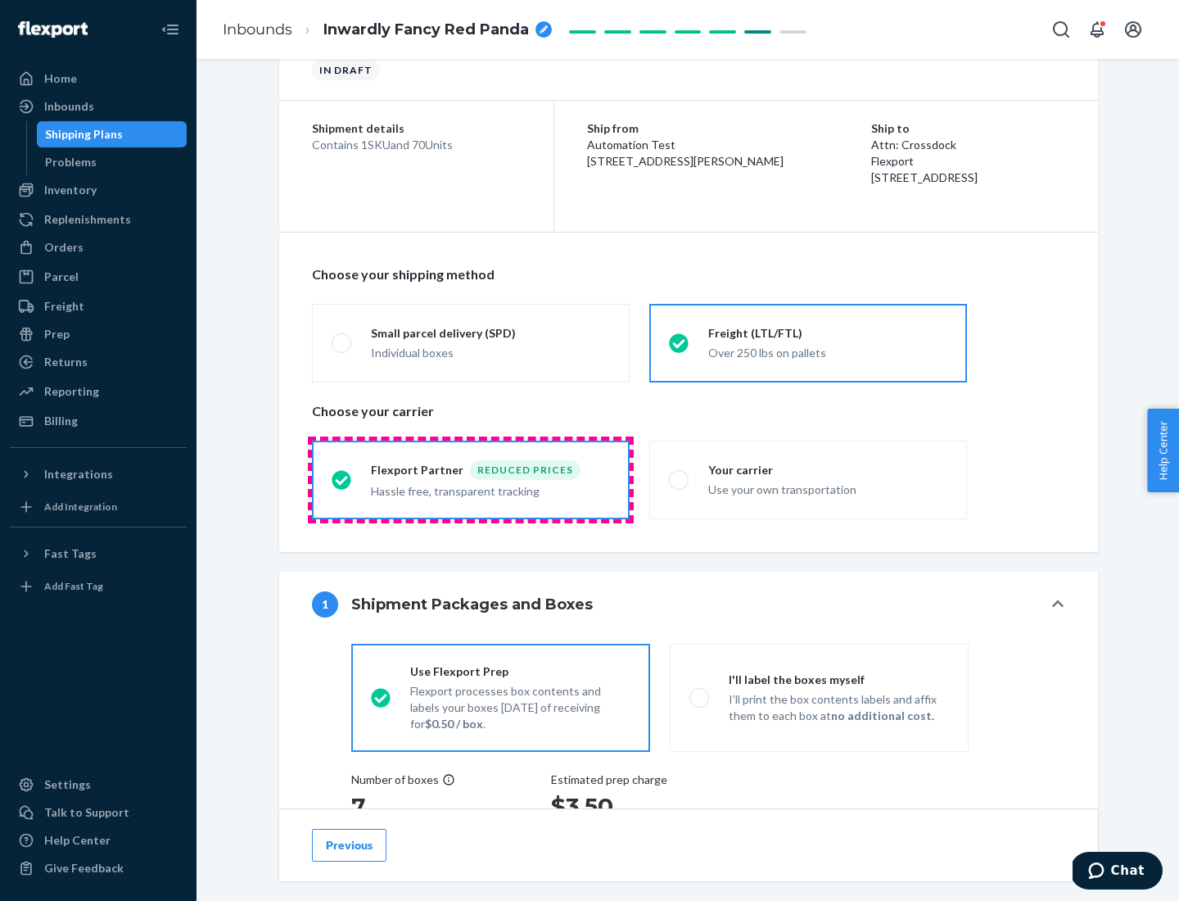
click at [471, 480] on div "Hassle free, transparent tracking" at bounding box center [490, 490] width 239 height 20
click at [342, 479] on input "Flexport Partner Reduced prices Hassle free, transparent tracking" at bounding box center [337, 479] width 11 height 11
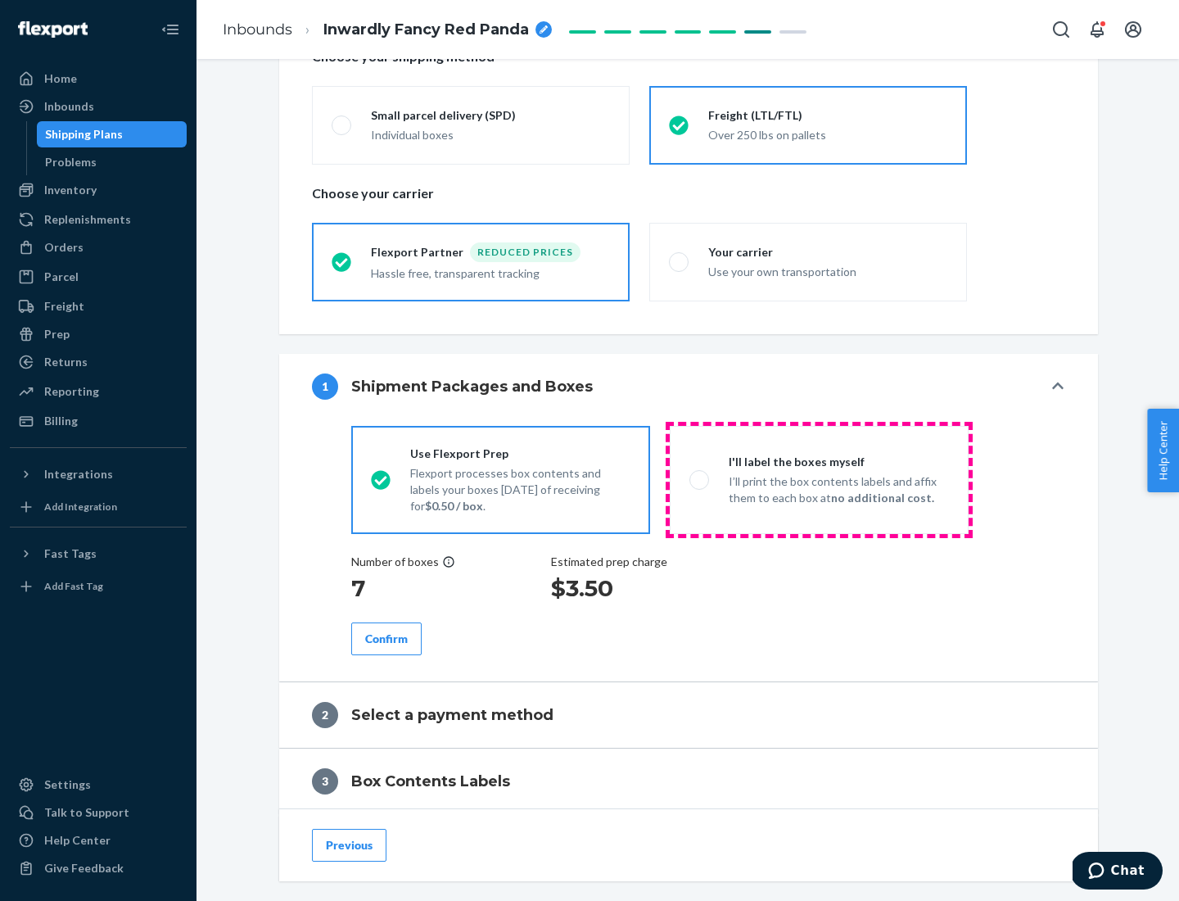
click at [819, 479] on p "I’ll print the box contents labels and affix them to each box at no additional …" at bounding box center [839, 489] width 220 height 33
click at [700, 479] on input "I'll label the boxes myself I’ll print the box contents labels and affix them t…" at bounding box center [694, 479] width 11 height 11
radio input "true"
radio input "false"
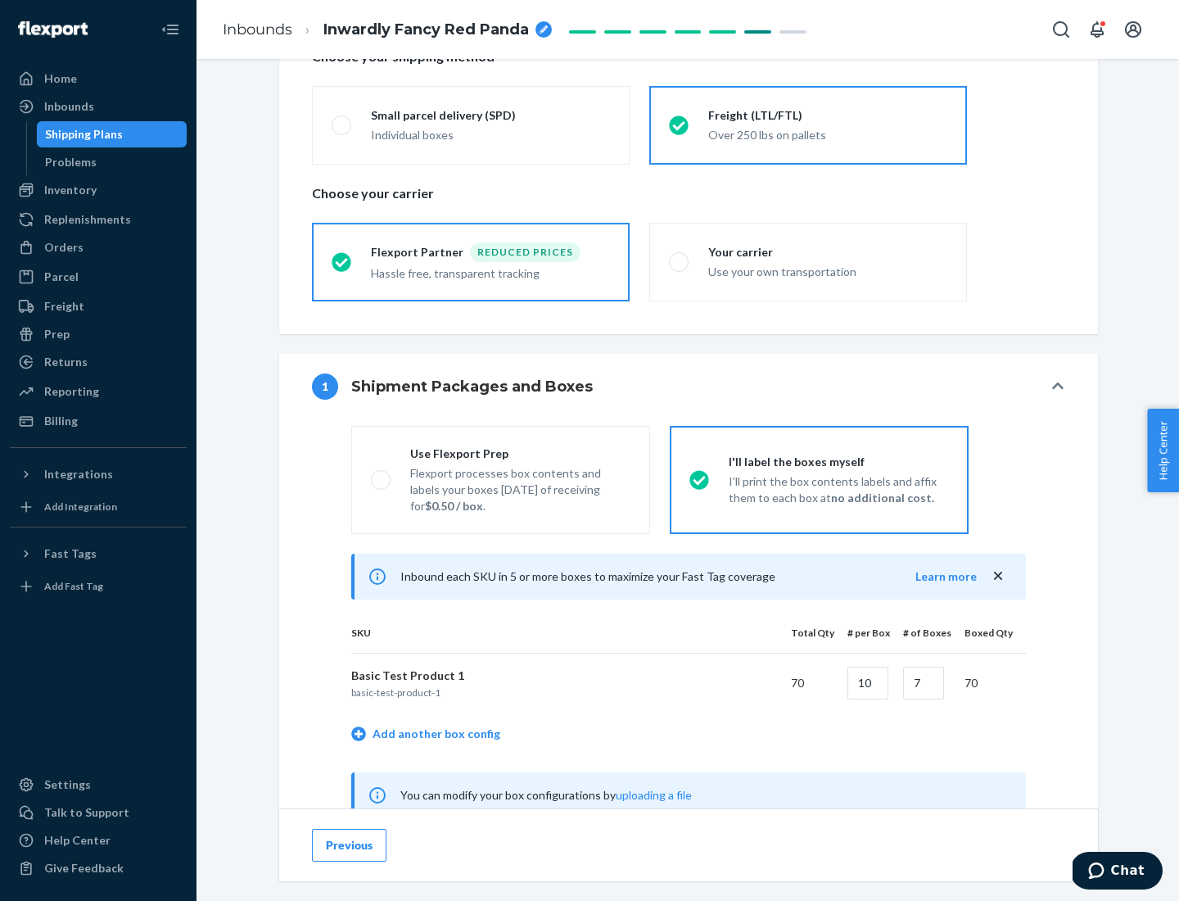
scroll to position [512, 0]
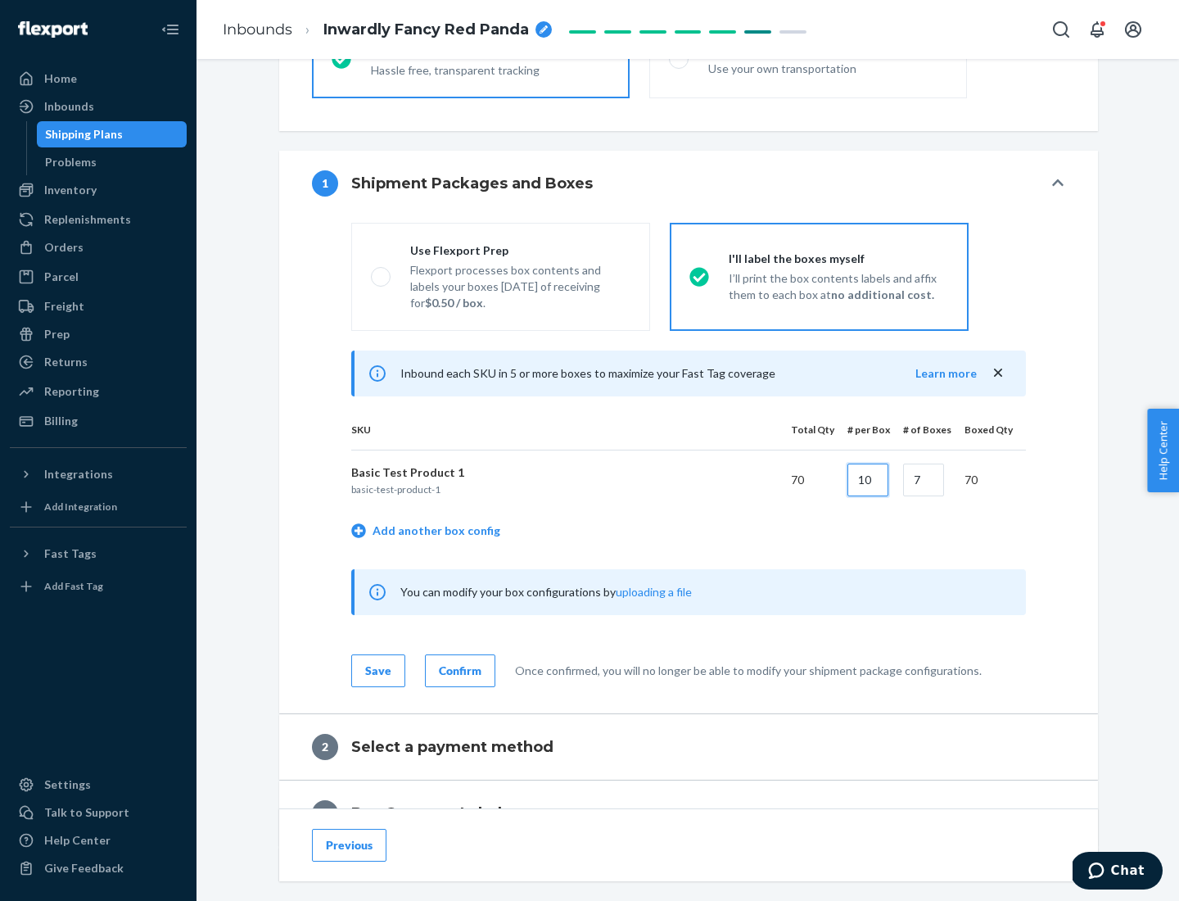
type input "10"
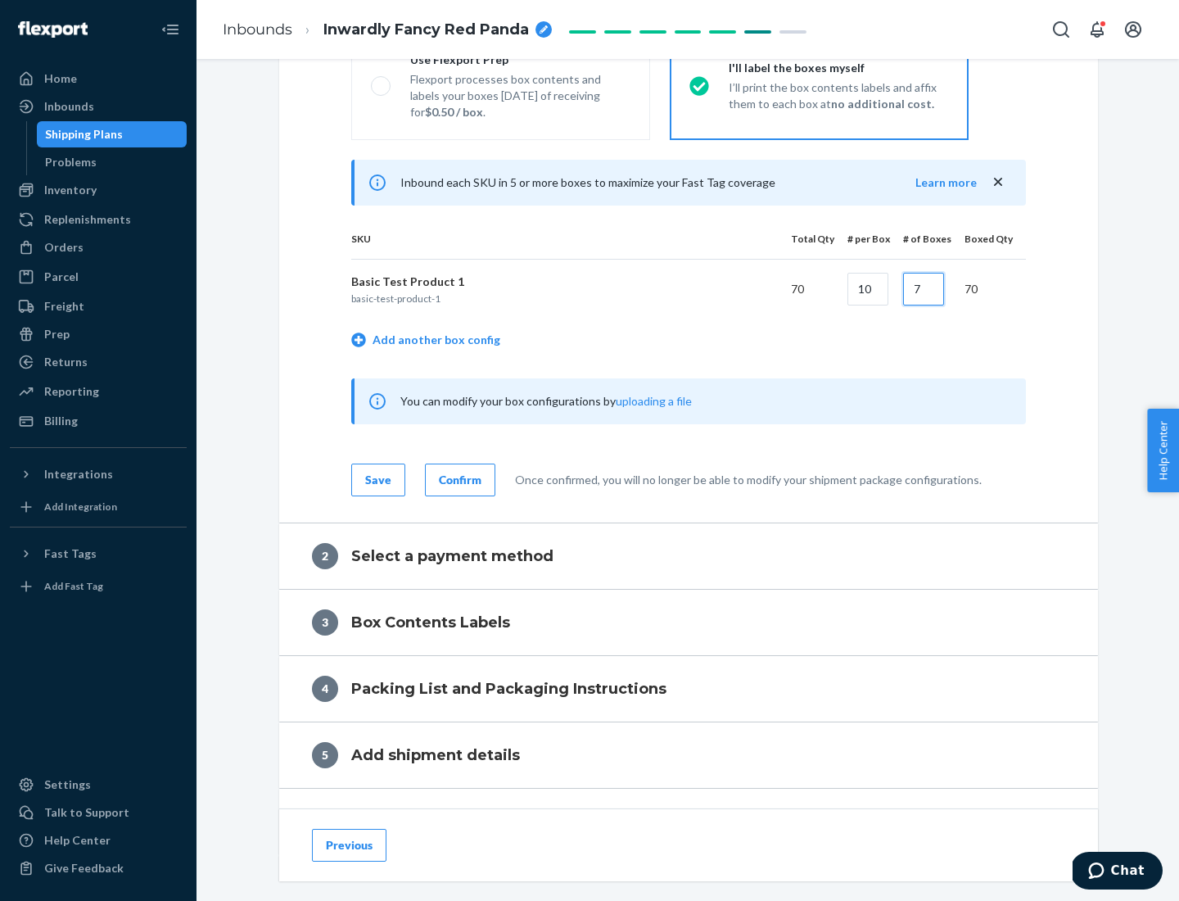
type input "7"
click at [458, 479] on div "Confirm" at bounding box center [460, 480] width 43 height 16
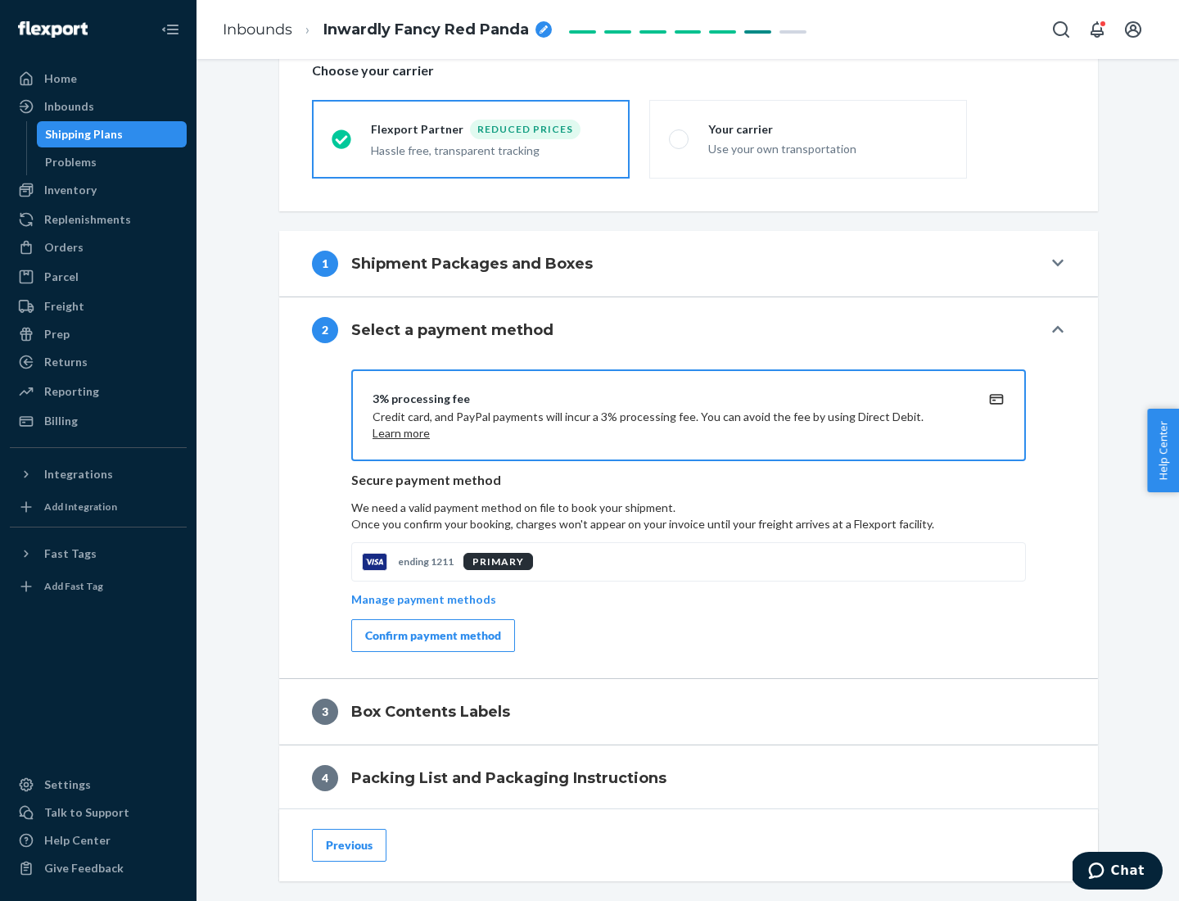
scroll to position [587, 0]
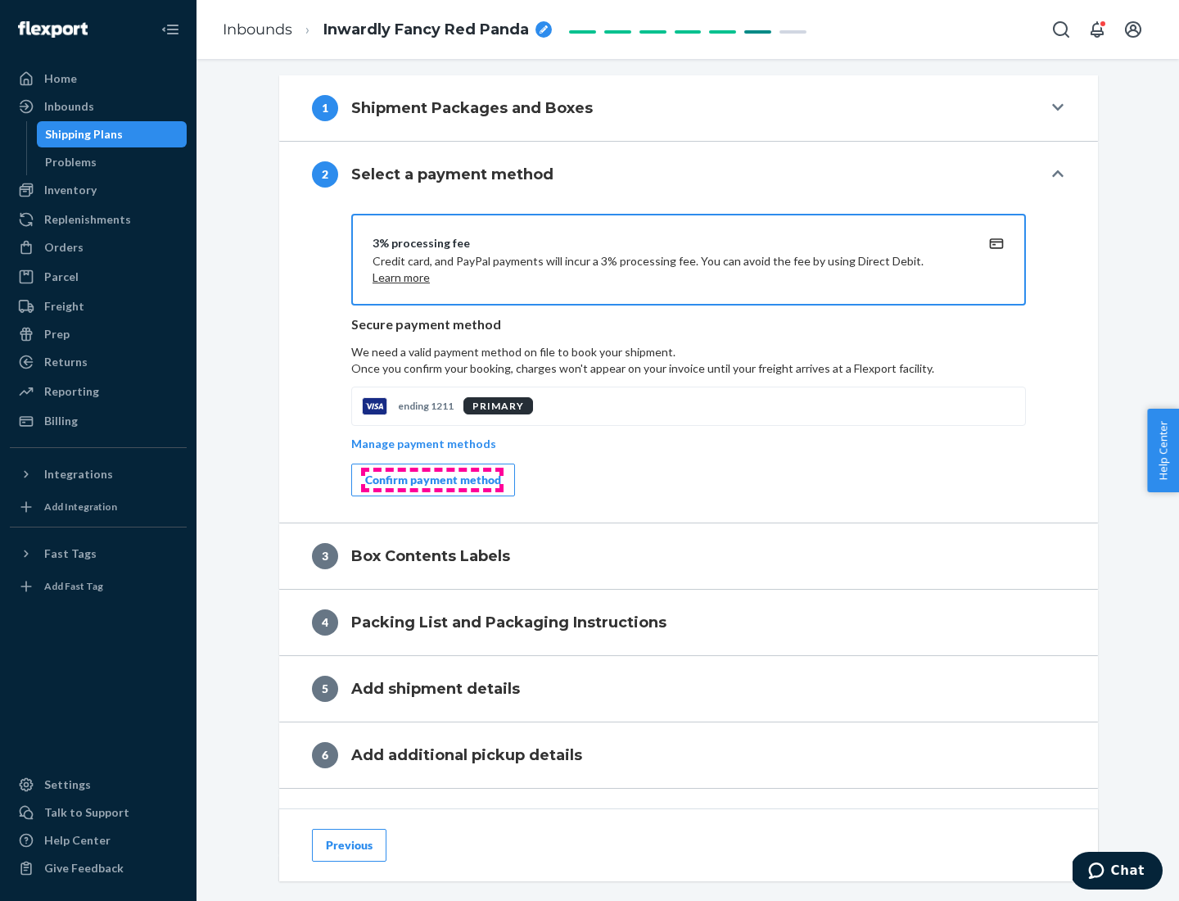
click at [431, 480] on div "Confirm payment method" at bounding box center [433, 480] width 136 height 16
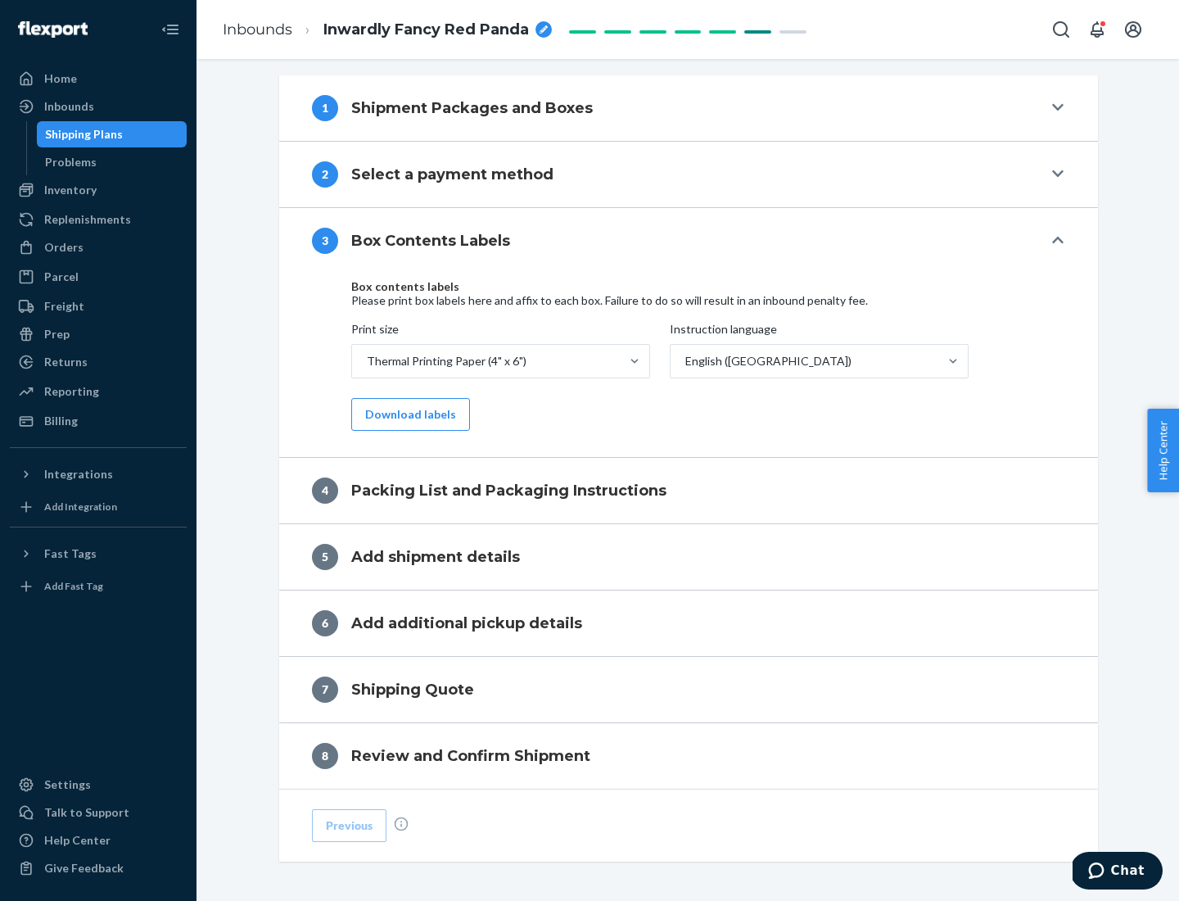
scroll to position [522, 0]
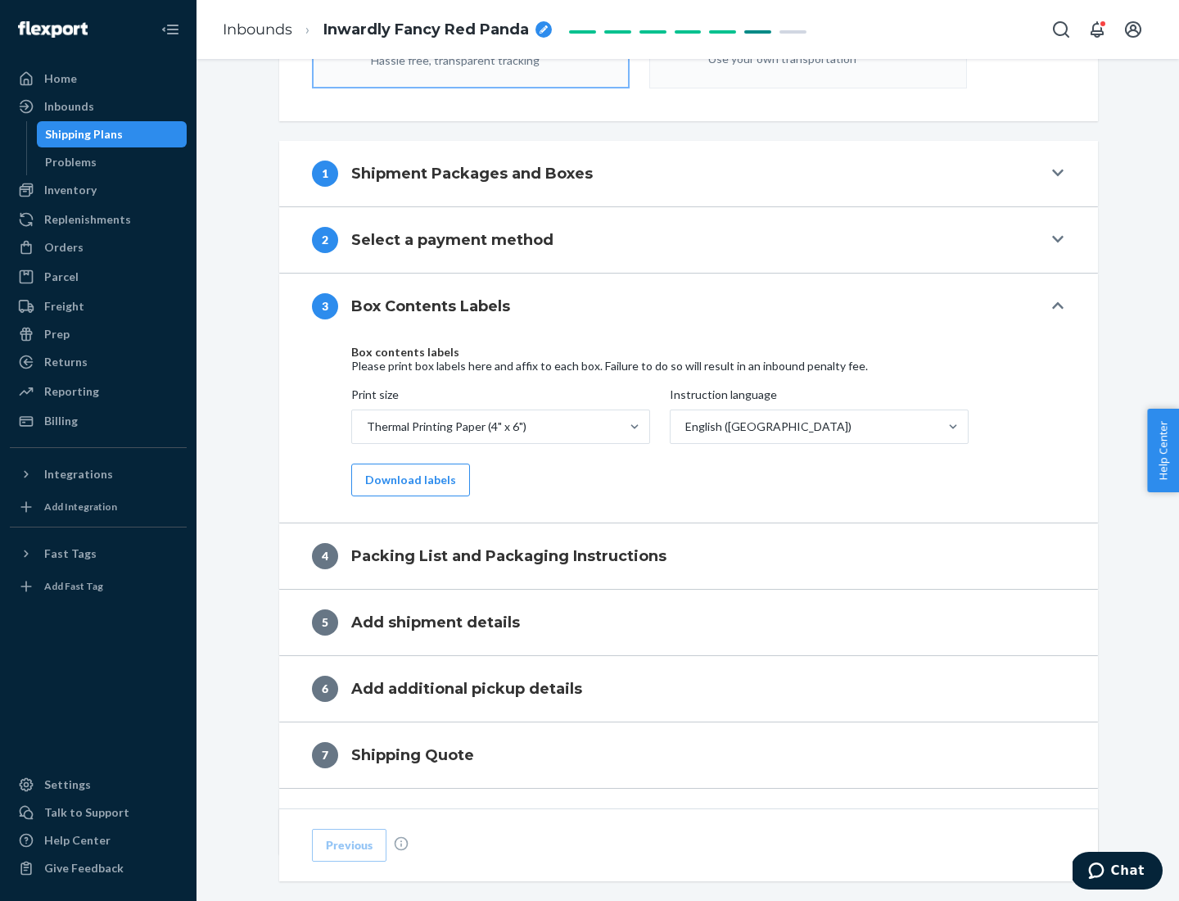
click at [407, 480] on button "Download labels" at bounding box center [410, 479] width 119 height 33
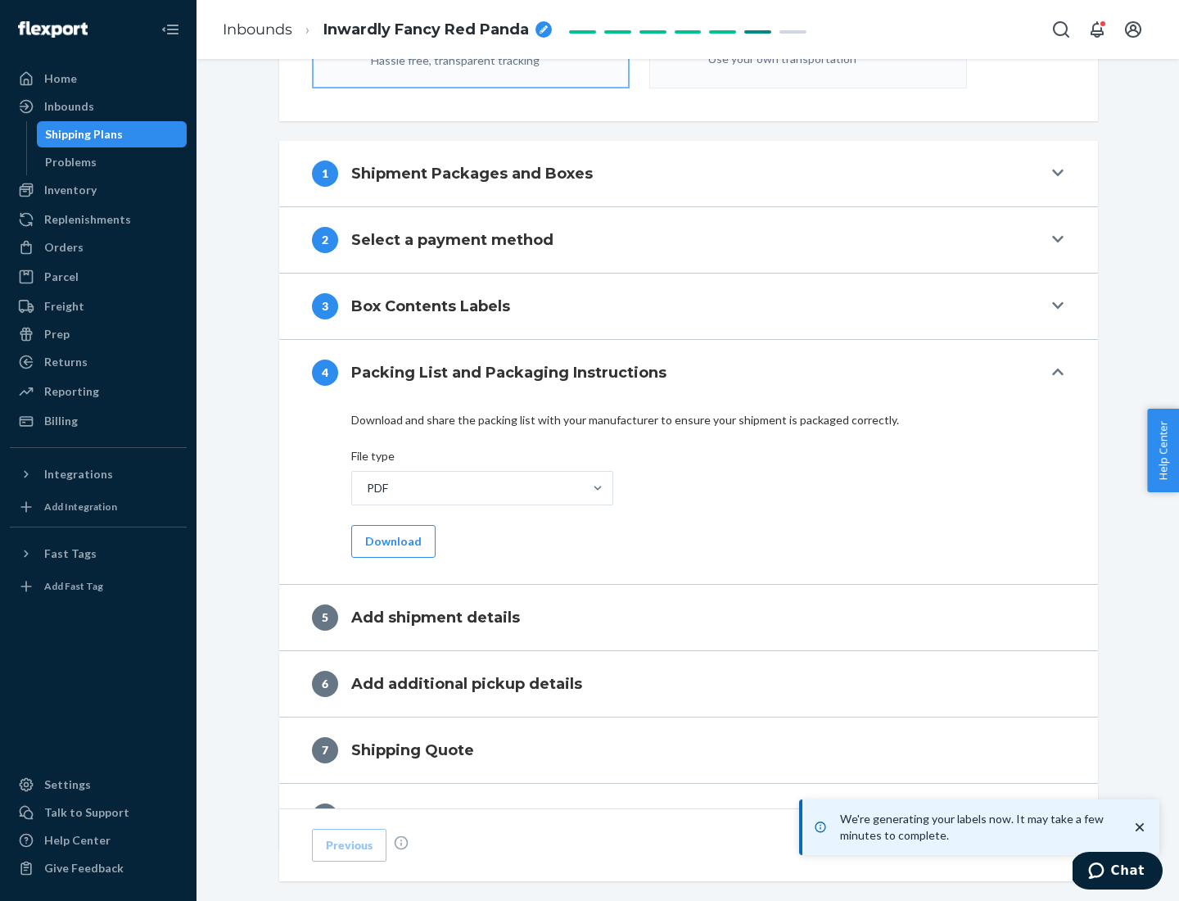
scroll to position [583, 0]
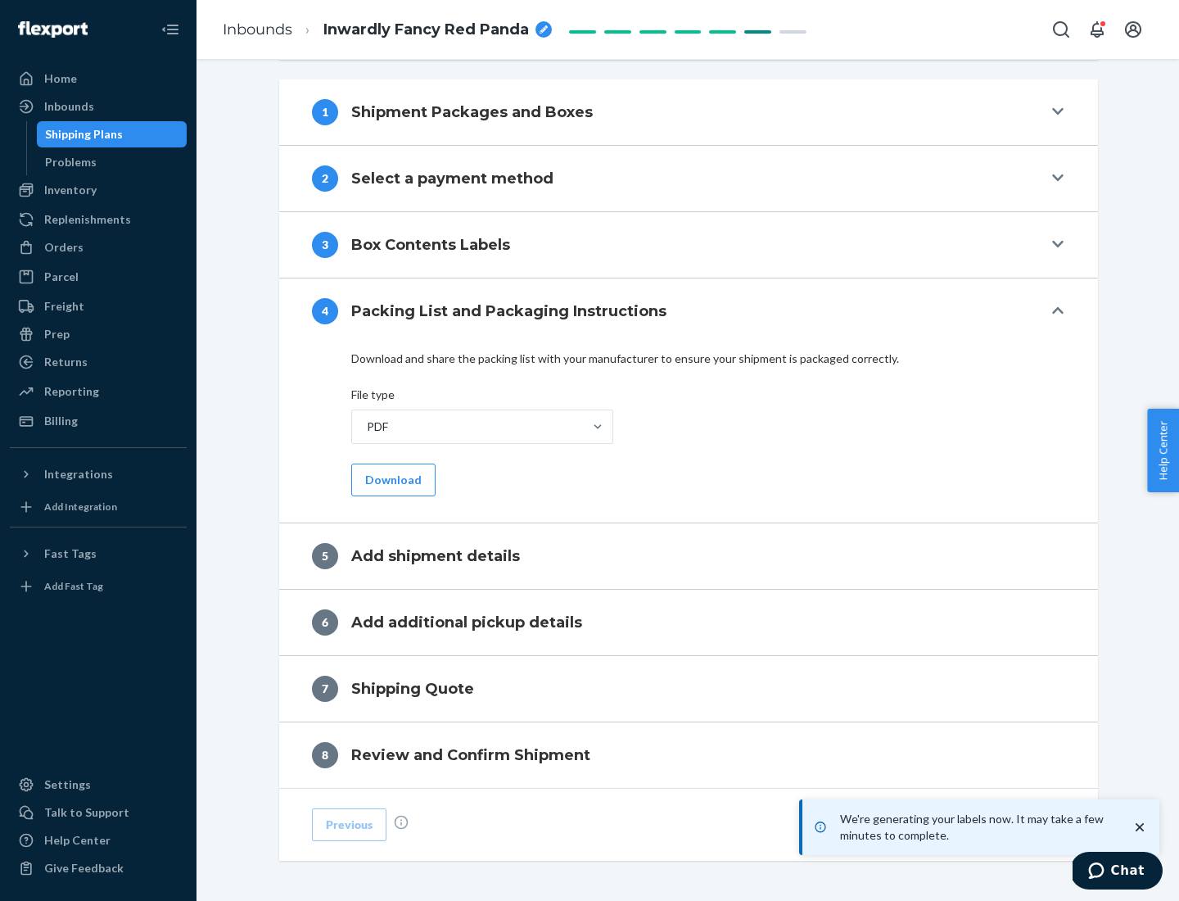
click at [391, 479] on button "Download" at bounding box center [393, 479] width 84 height 33
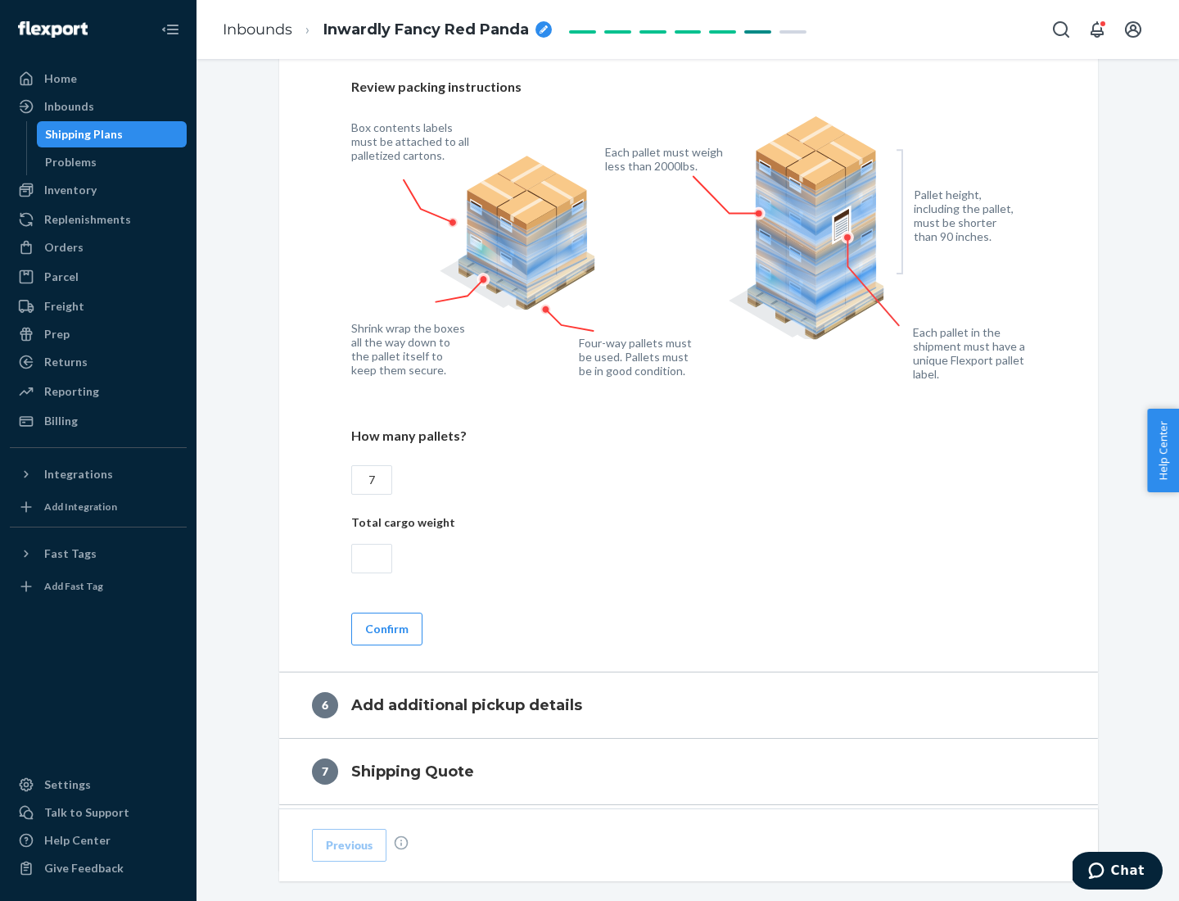
scroll to position [1129, 0]
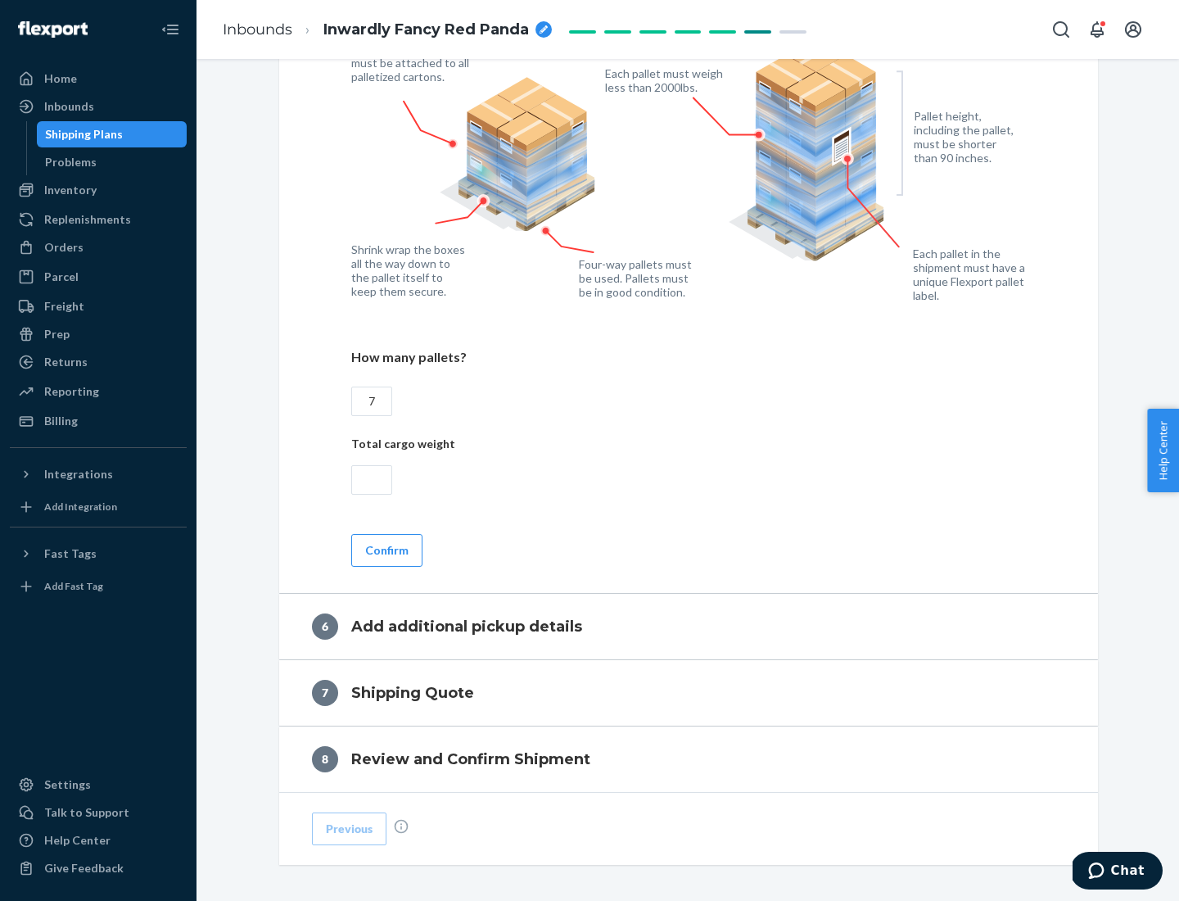
type input "7"
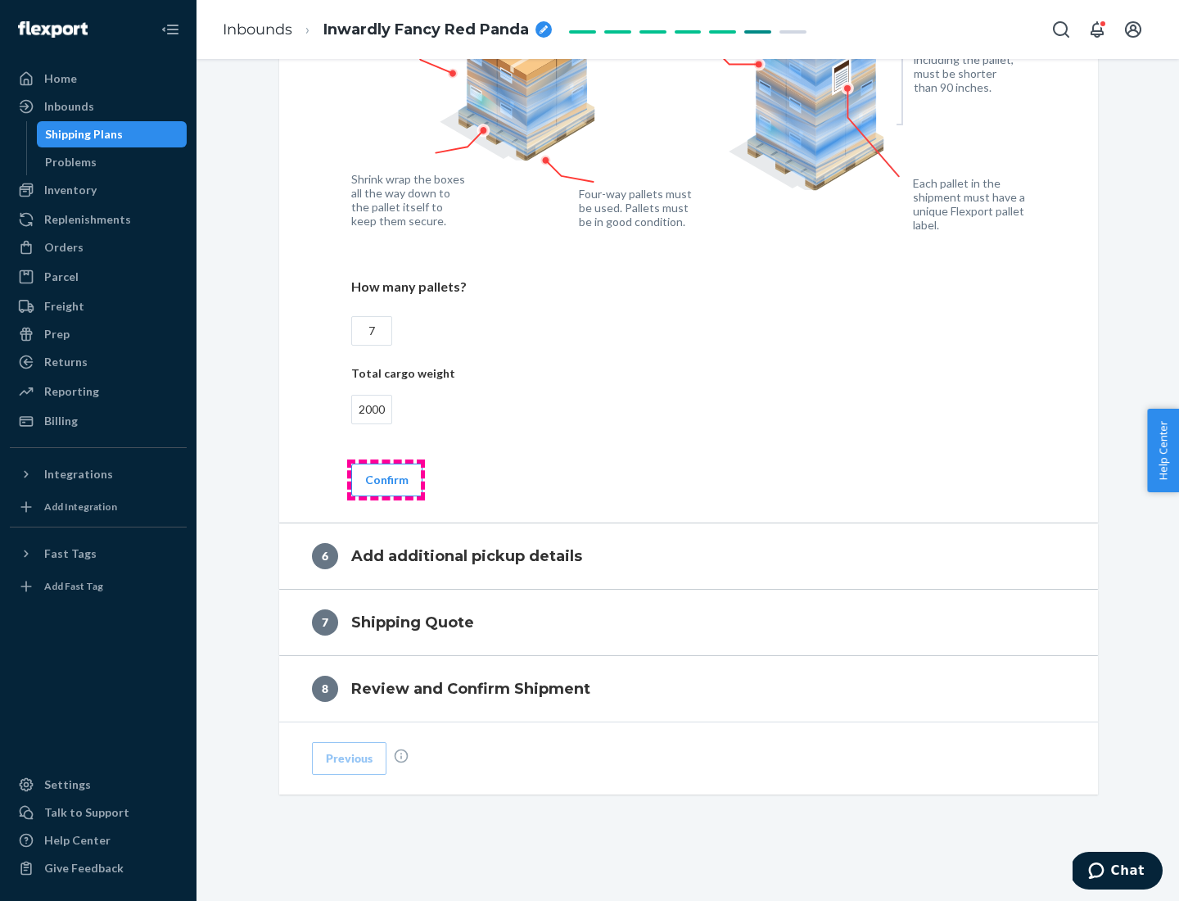
type input "2000"
click at [386, 479] on button "Confirm" at bounding box center [386, 479] width 71 height 33
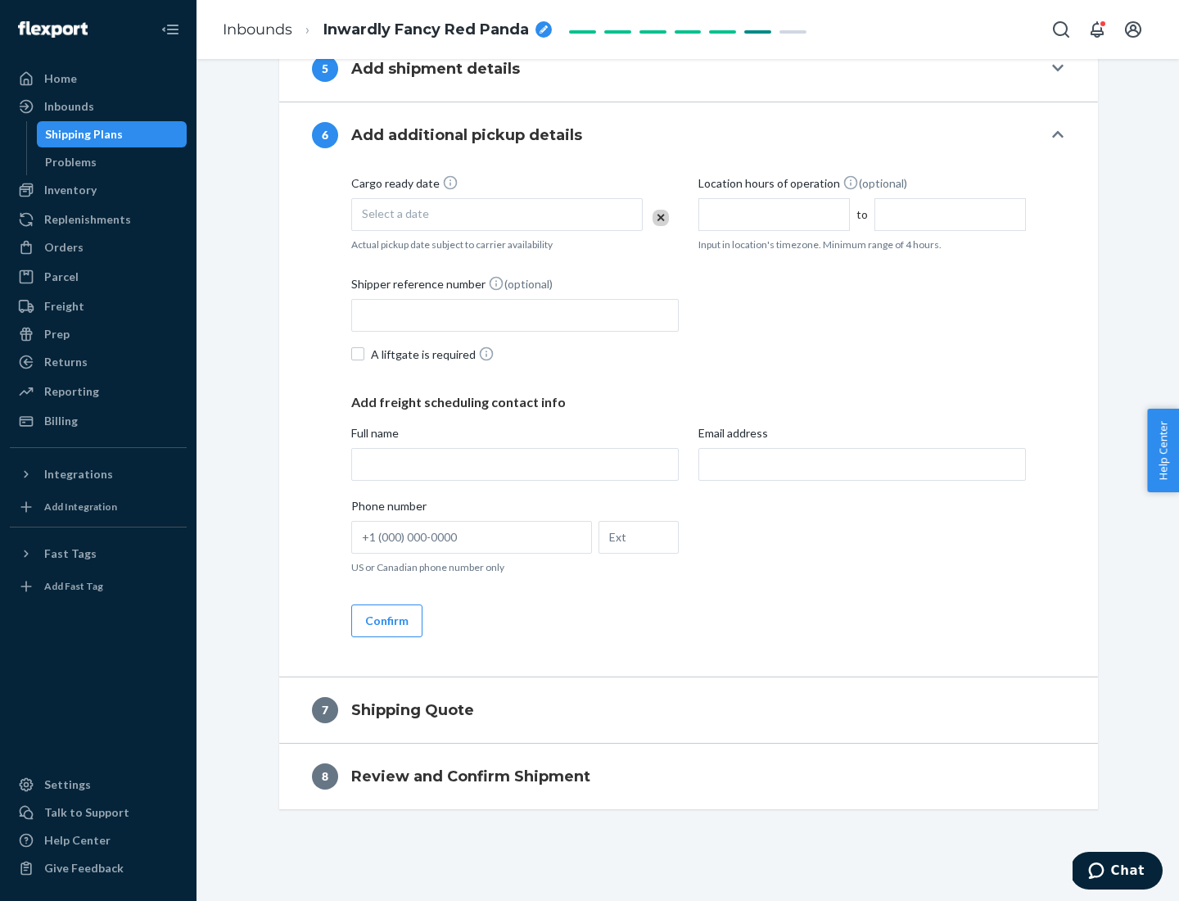
scroll to position [626, 0]
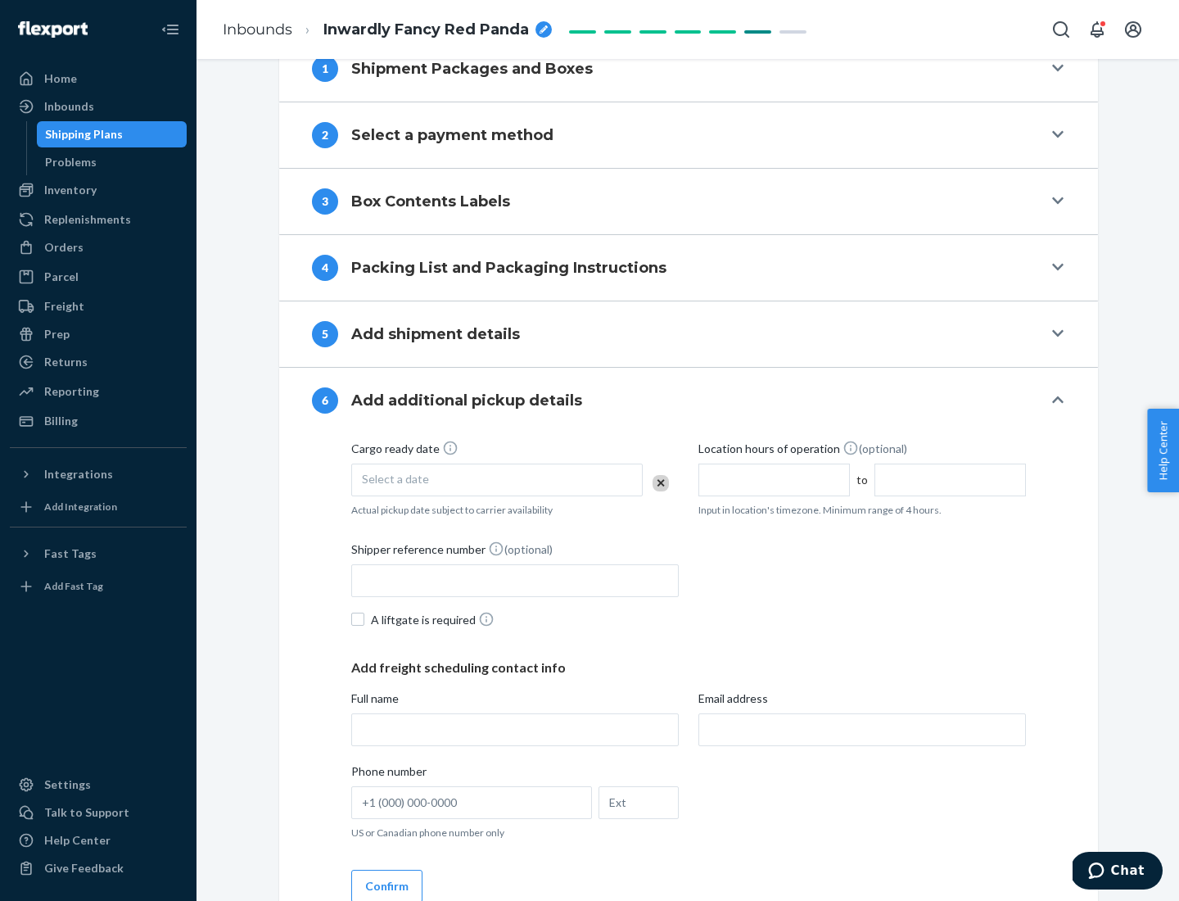
click at [497, 479] on div "Select a date" at bounding box center [496, 479] width 291 height 33
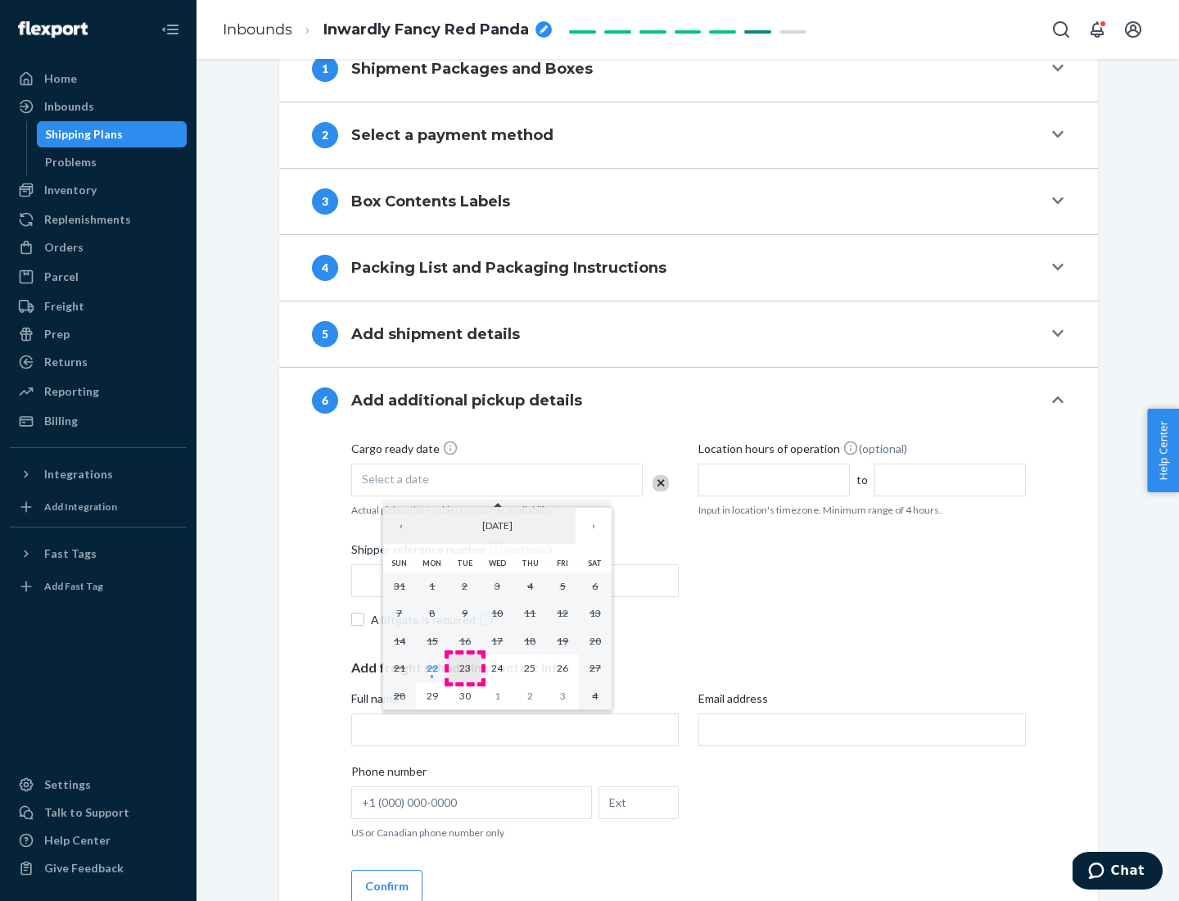
click at [464, 667] on abbr "23" at bounding box center [464, 668] width 11 height 12
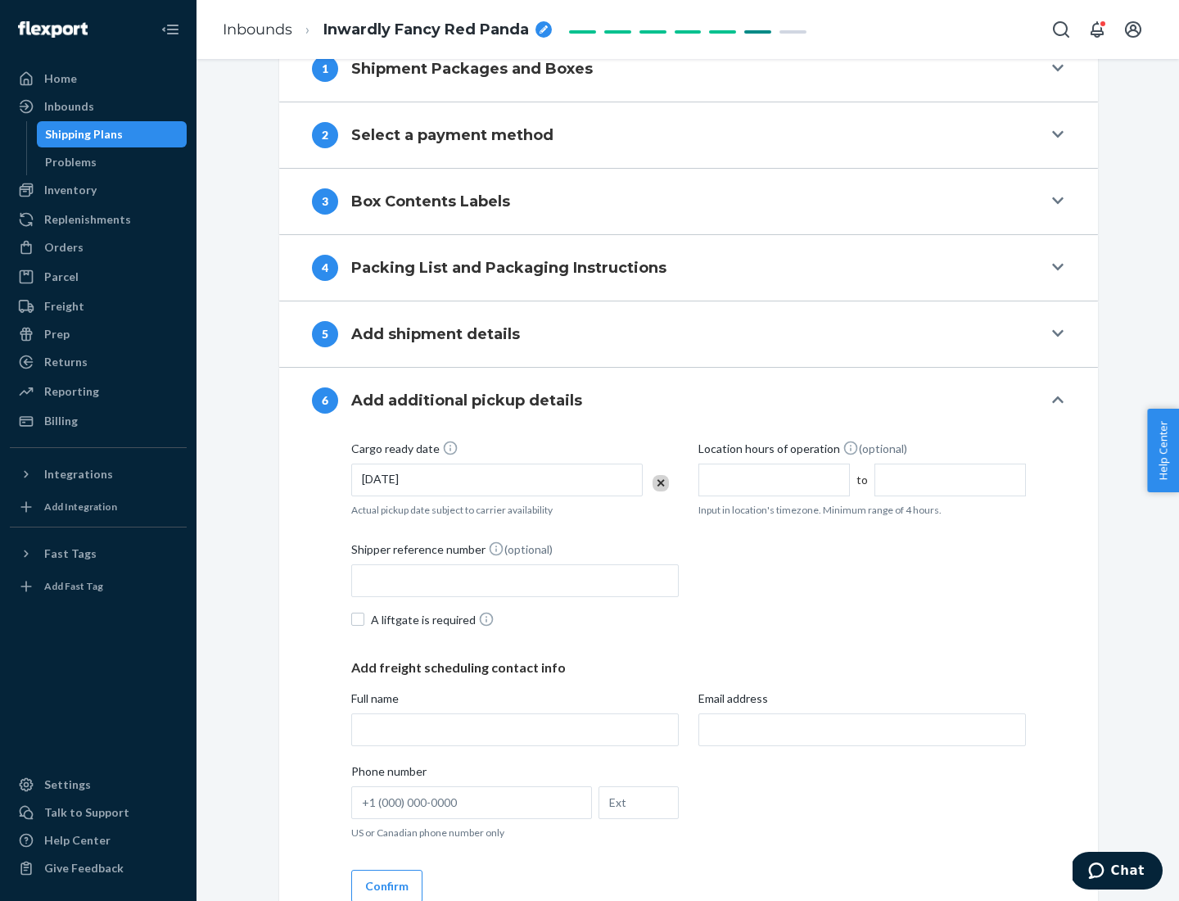
scroll to position [876, 0]
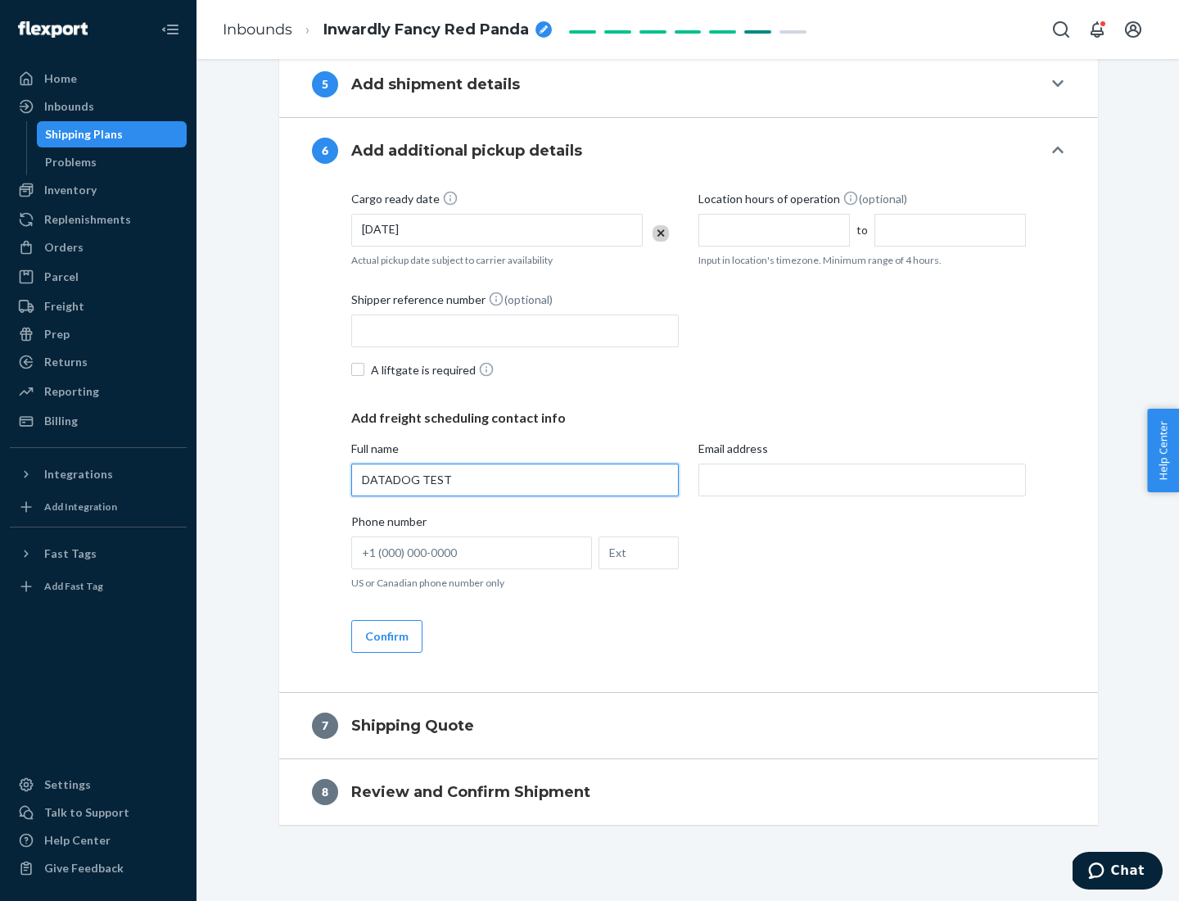
type input "DATADOG TEST"
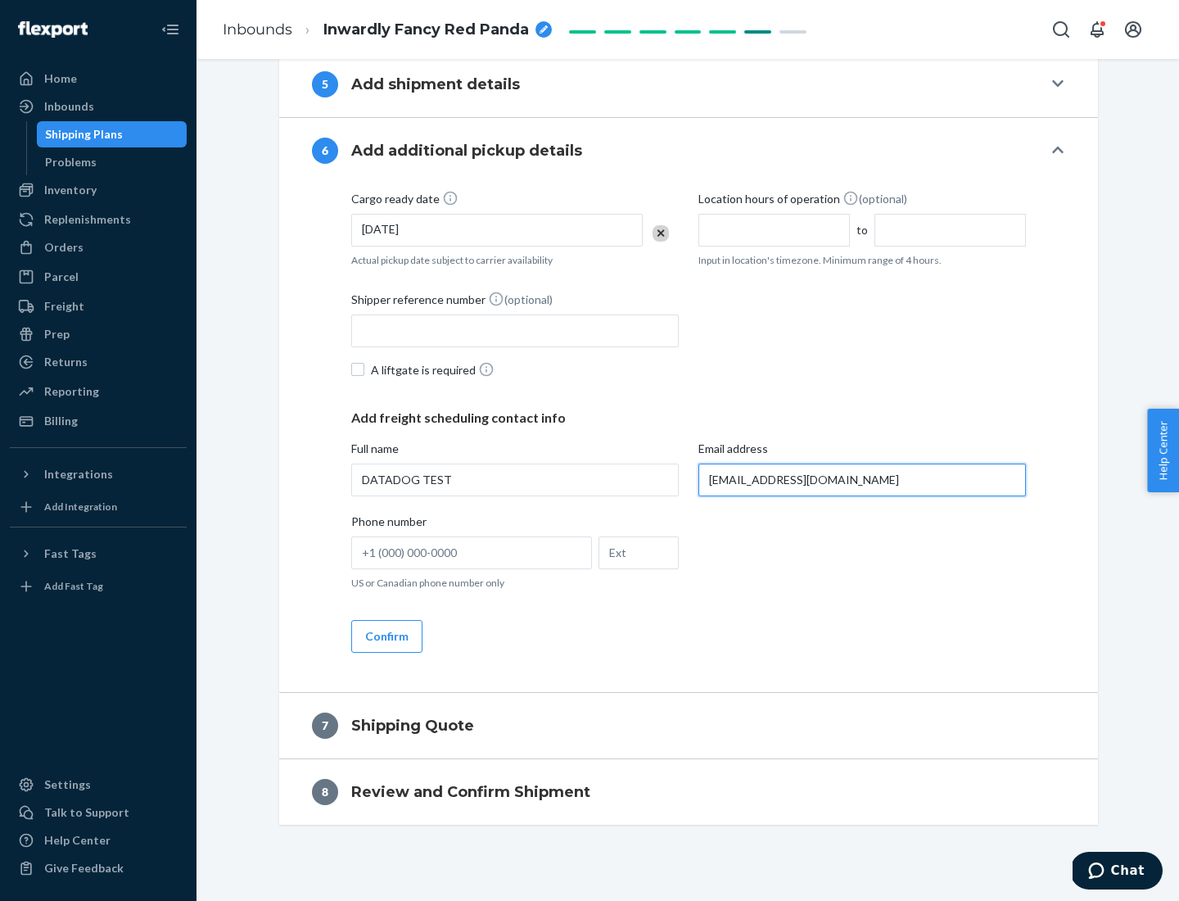
scroll to position [892, 0]
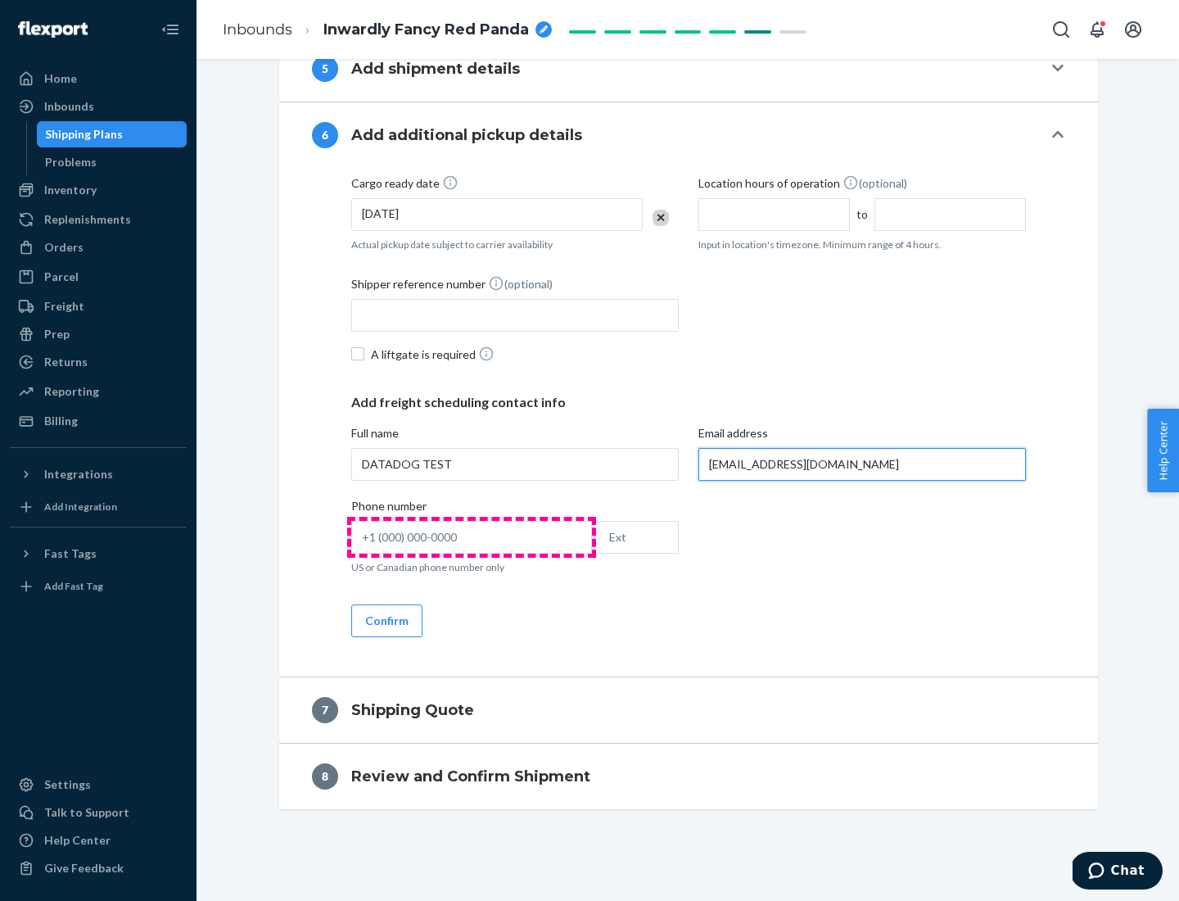
type input "[EMAIL_ADDRESS][DOMAIN_NAME]"
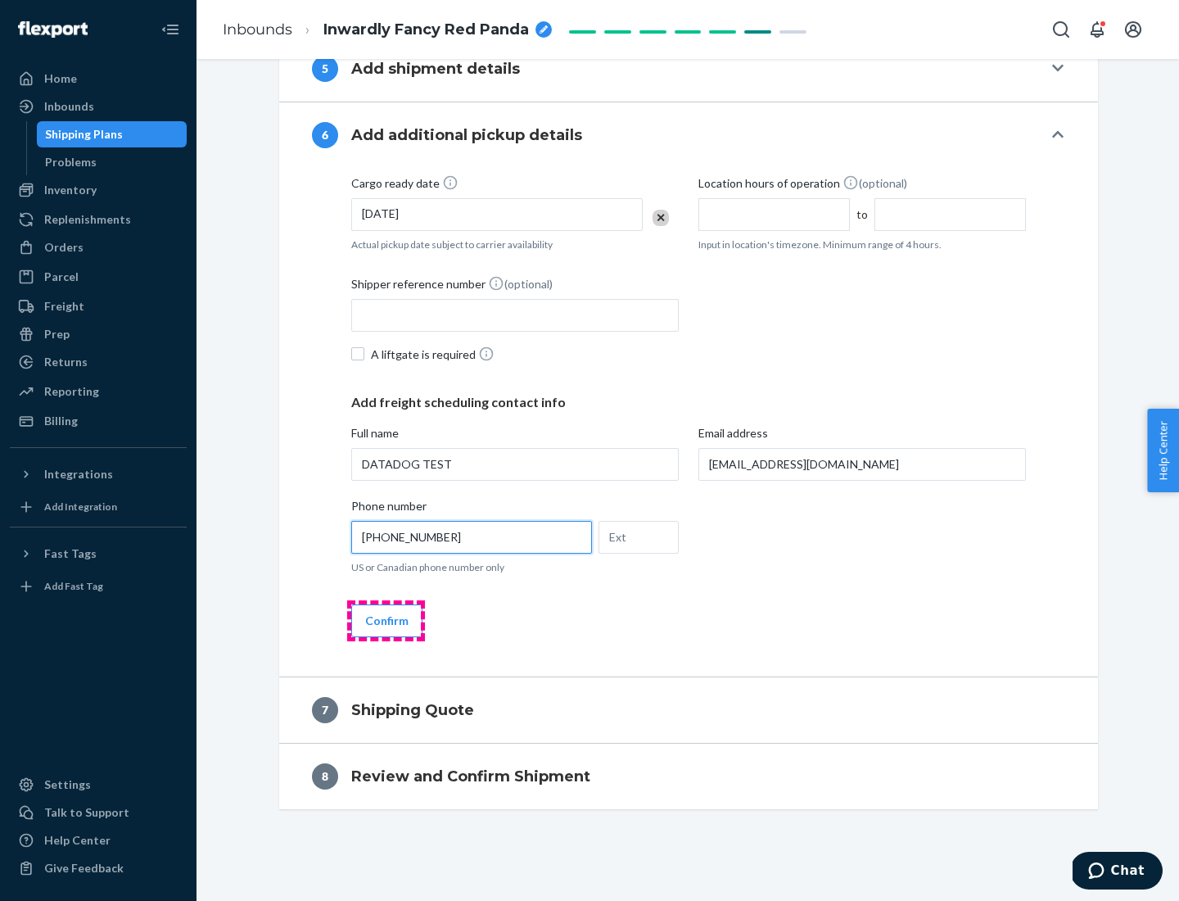
type input "[PHONE_NUMBER]"
click at [386, 620] on button "Confirm" at bounding box center [386, 620] width 71 height 33
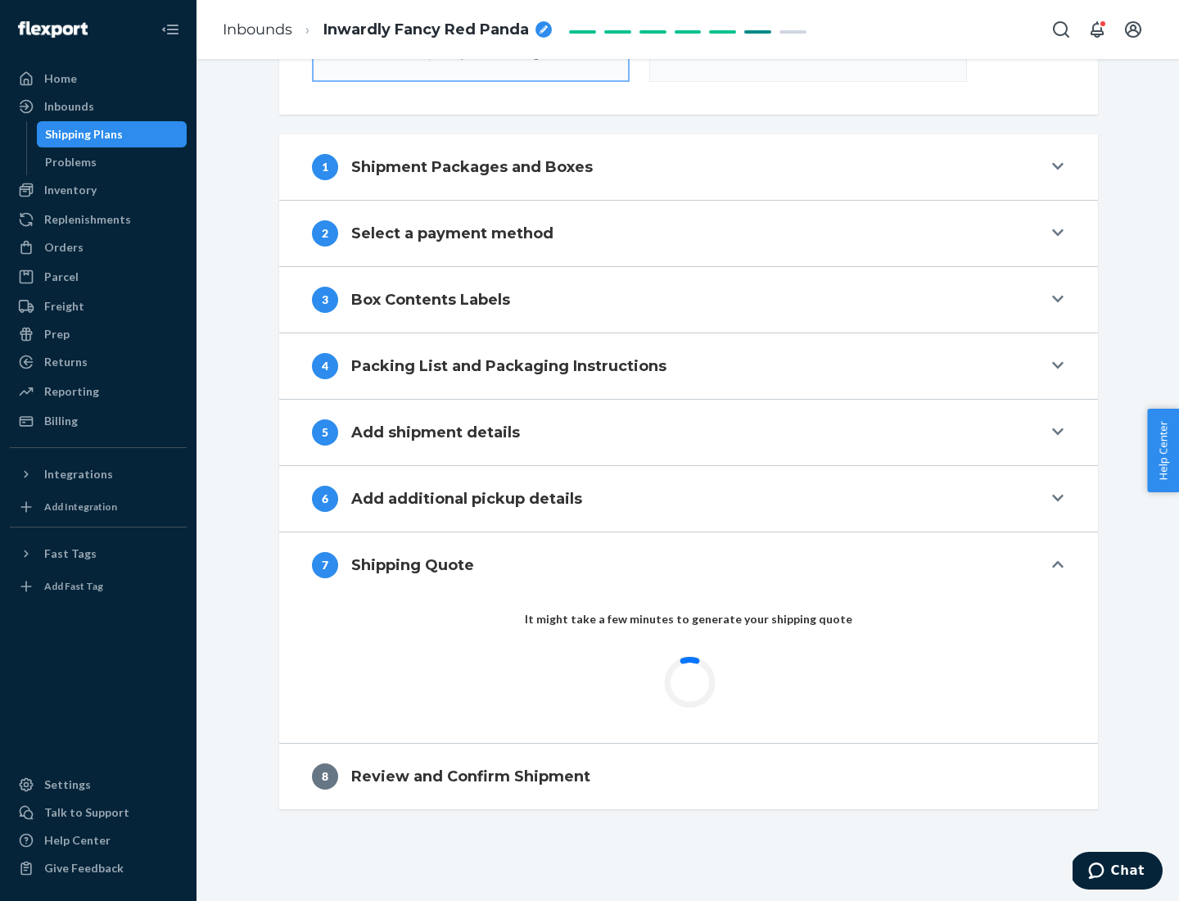
scroll to position [587, 0]
